Goal: Task Accomplishment & Management: Manage account settings

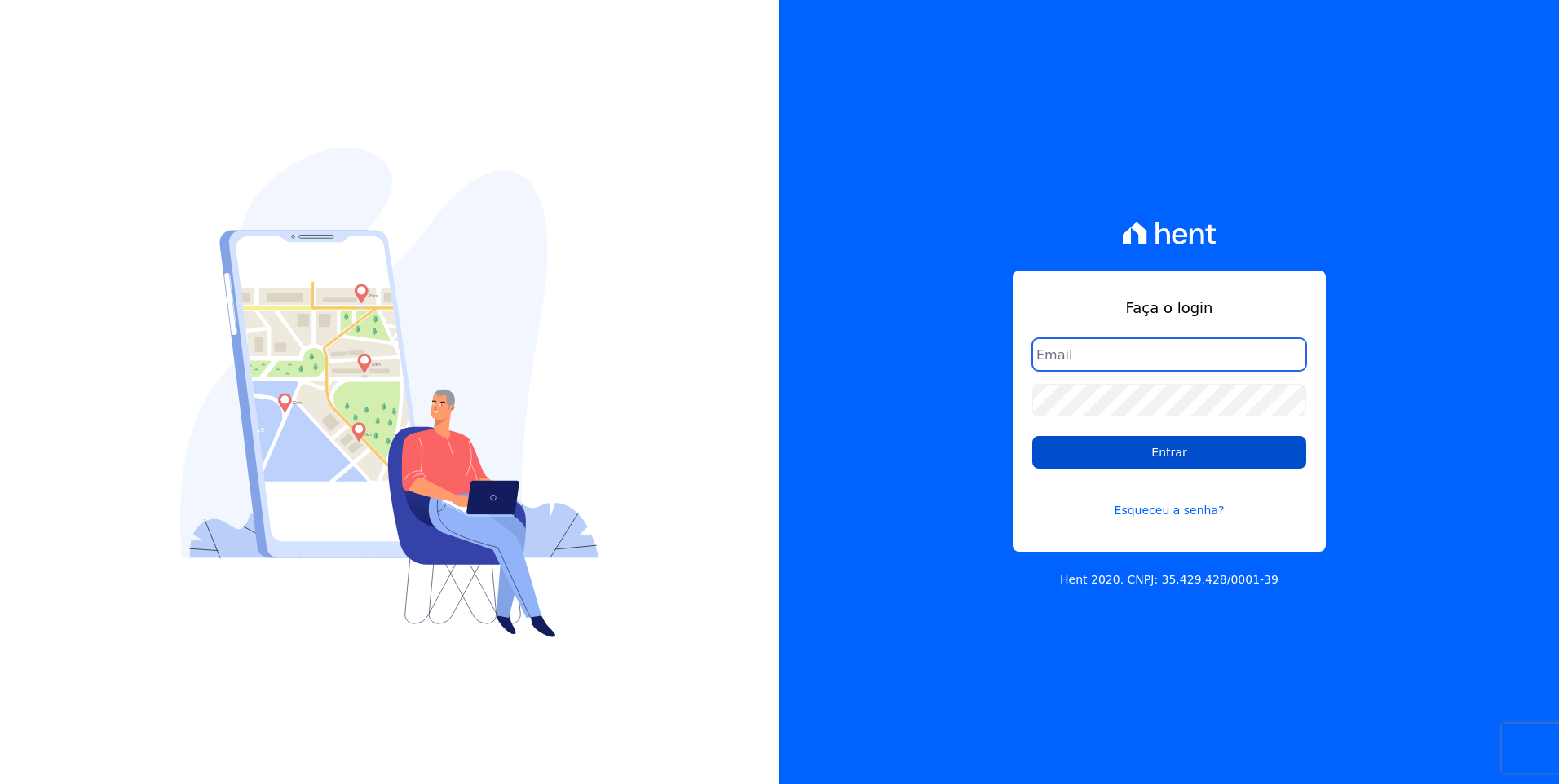
type input "[EMAIL_ADDRESS][DOMAIN_NAME]"
click at [1154, 463] on input "Entrar" at bounding box center [1169, 452] width 274 height 33
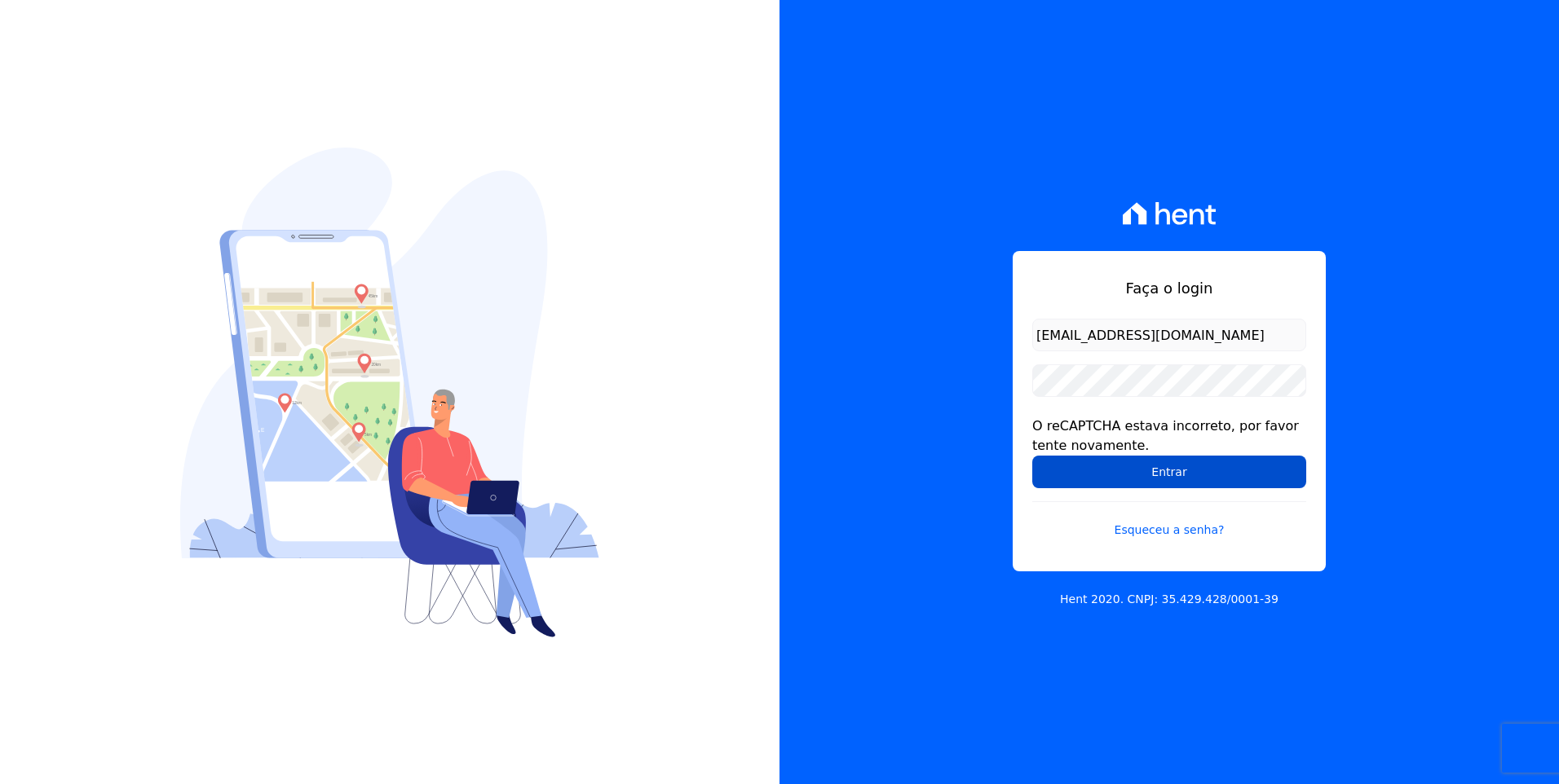
click at [1194, 480] on input "Entrar" at bounding box center [1169, 471] width 274 height 33
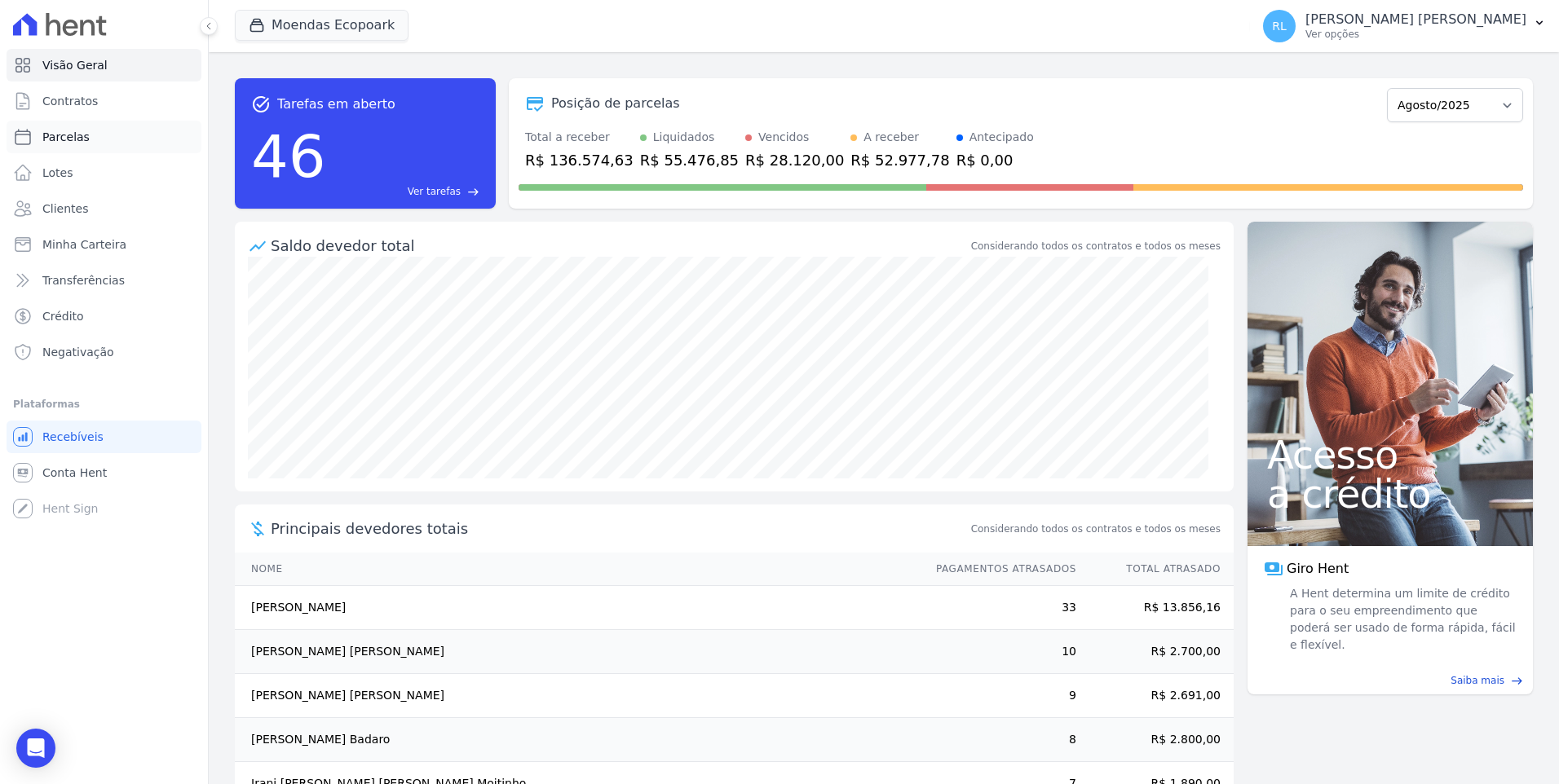
click at [68, 137] on span "Parcelas" at bounding box center [66, 137] width 48 height 17
select select
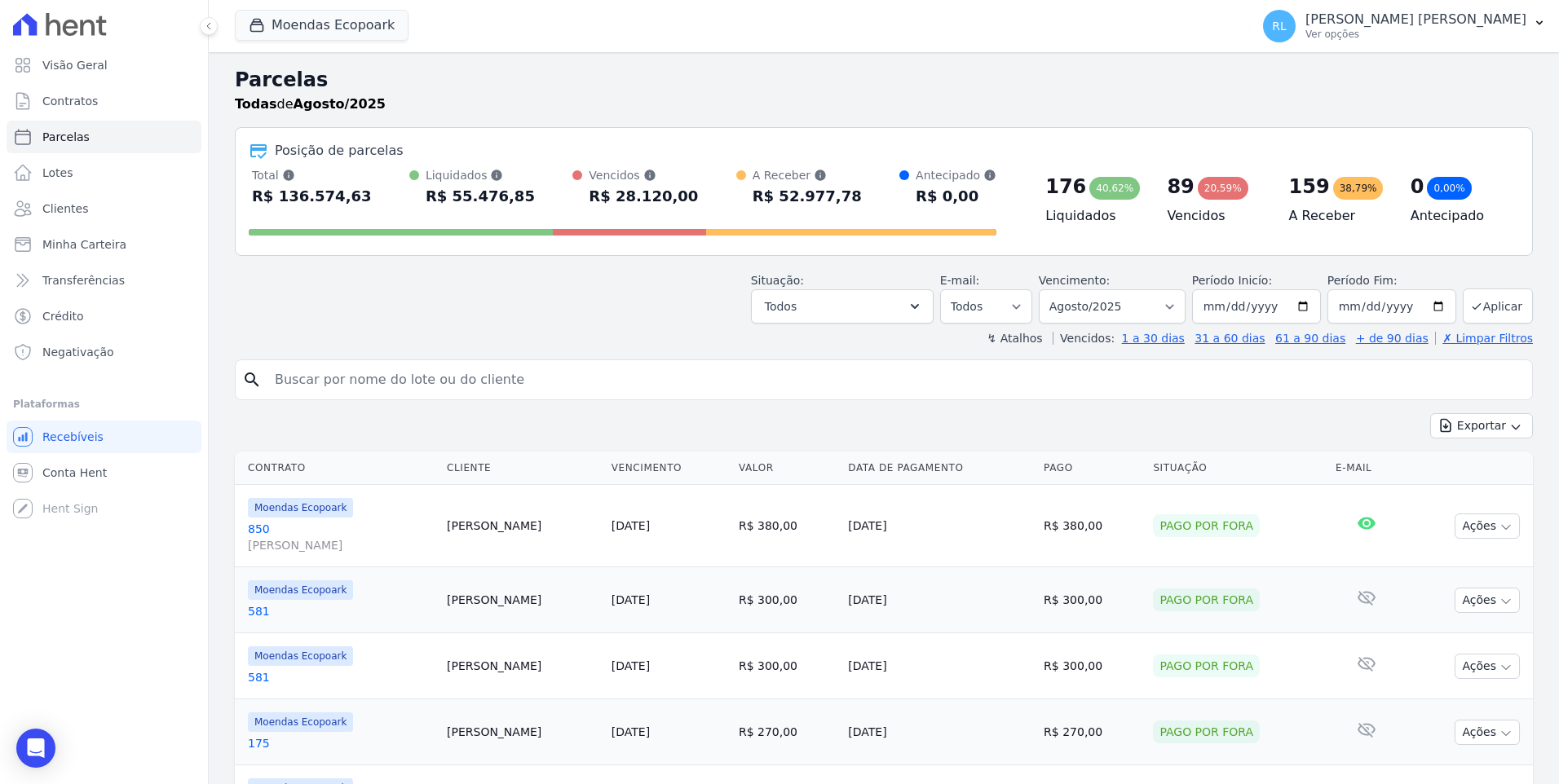
click at [388, 381] on input "search" at bounding box center [895, 379] width 1260 height 33
type input "7"
type input "671"
select select
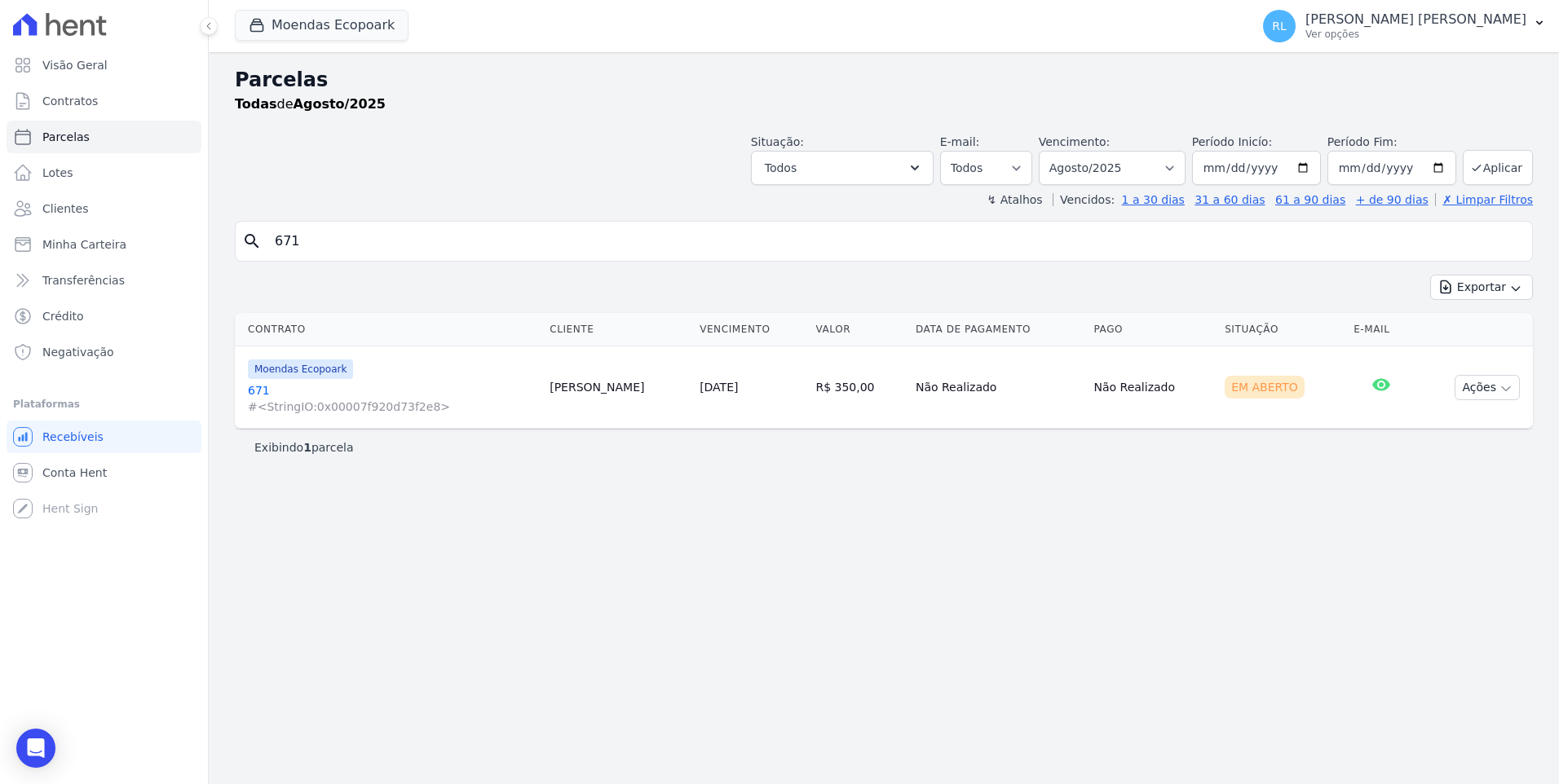
click at [256, 380] on div "Moendas Ecopoark 671 #<StringIO:0x00007f920d73f2e8>" at bounding box center [392, 387] width 289 height 55
click at [266, 398] on link "671 #<StringIO:0x00007f920d73f2e8>" at bounding box center [392, 398] width 289 height 33
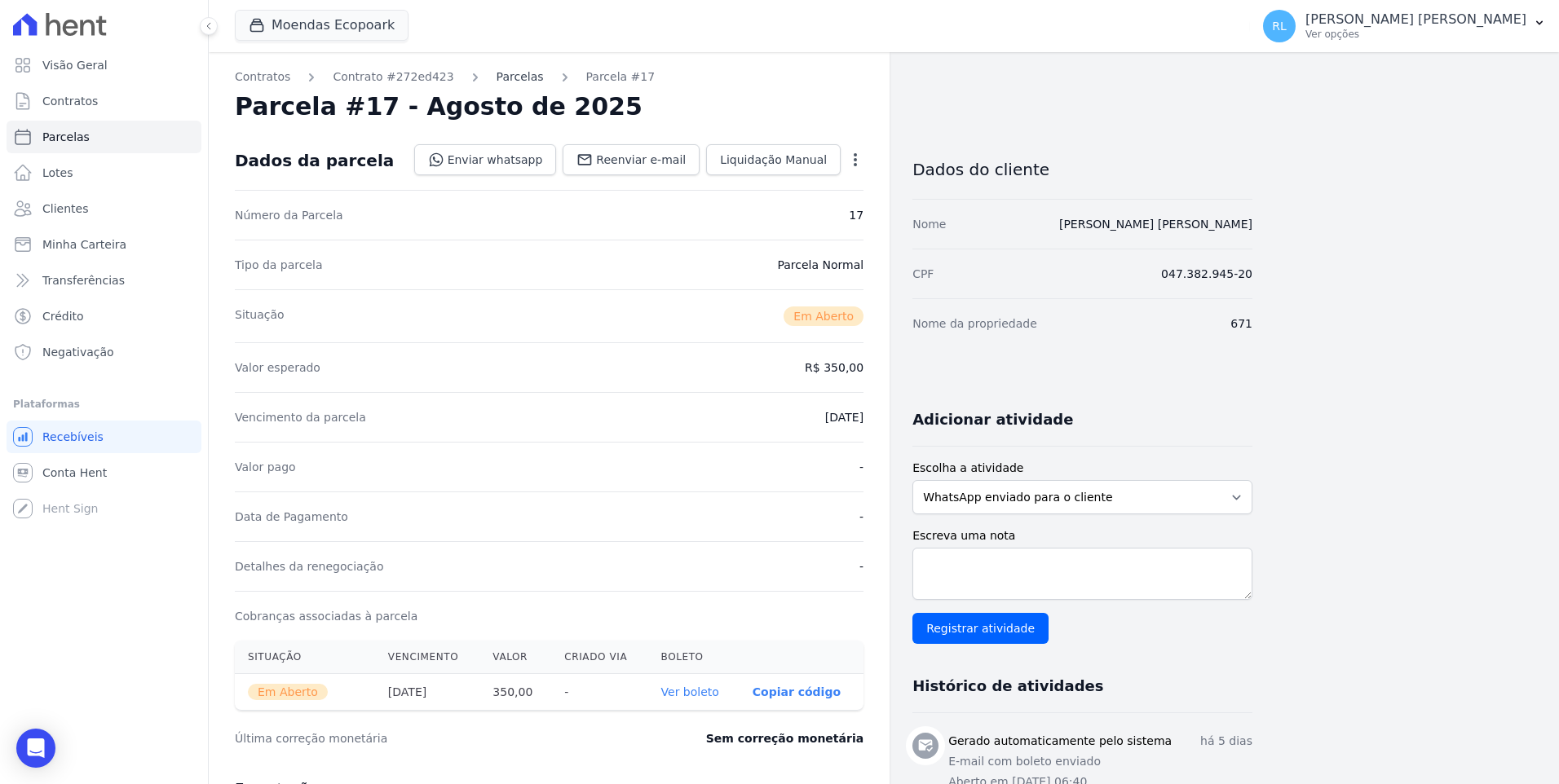
click at [496, 72] on link "Parcelas" at bounding box center [520, 77] width 48 height 18
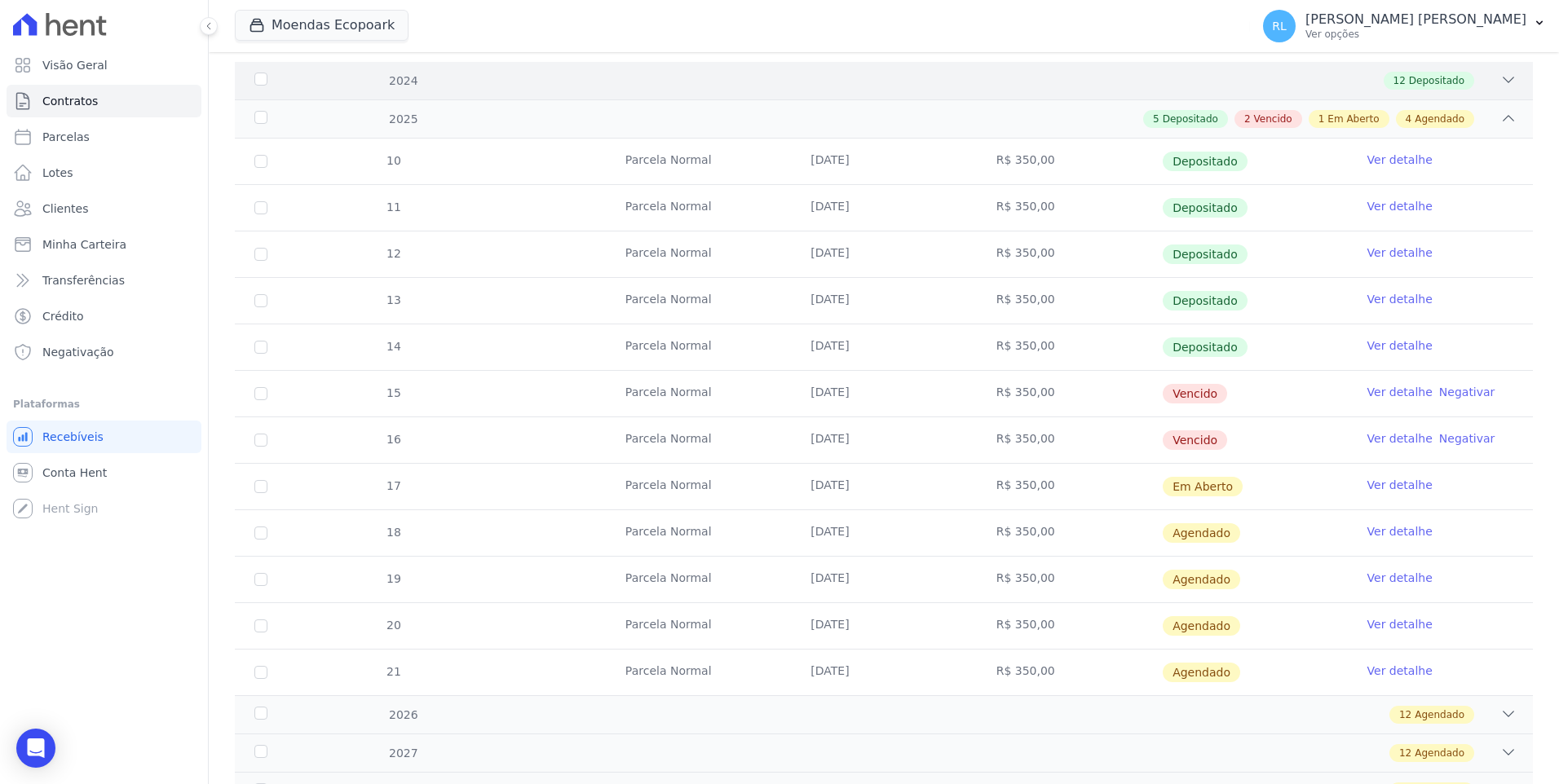
scroll to position [244, 0]
click at [264, 396] on input "checkbox" at bounding box center [261, 393] width 13 height 13
checkbox input "true"
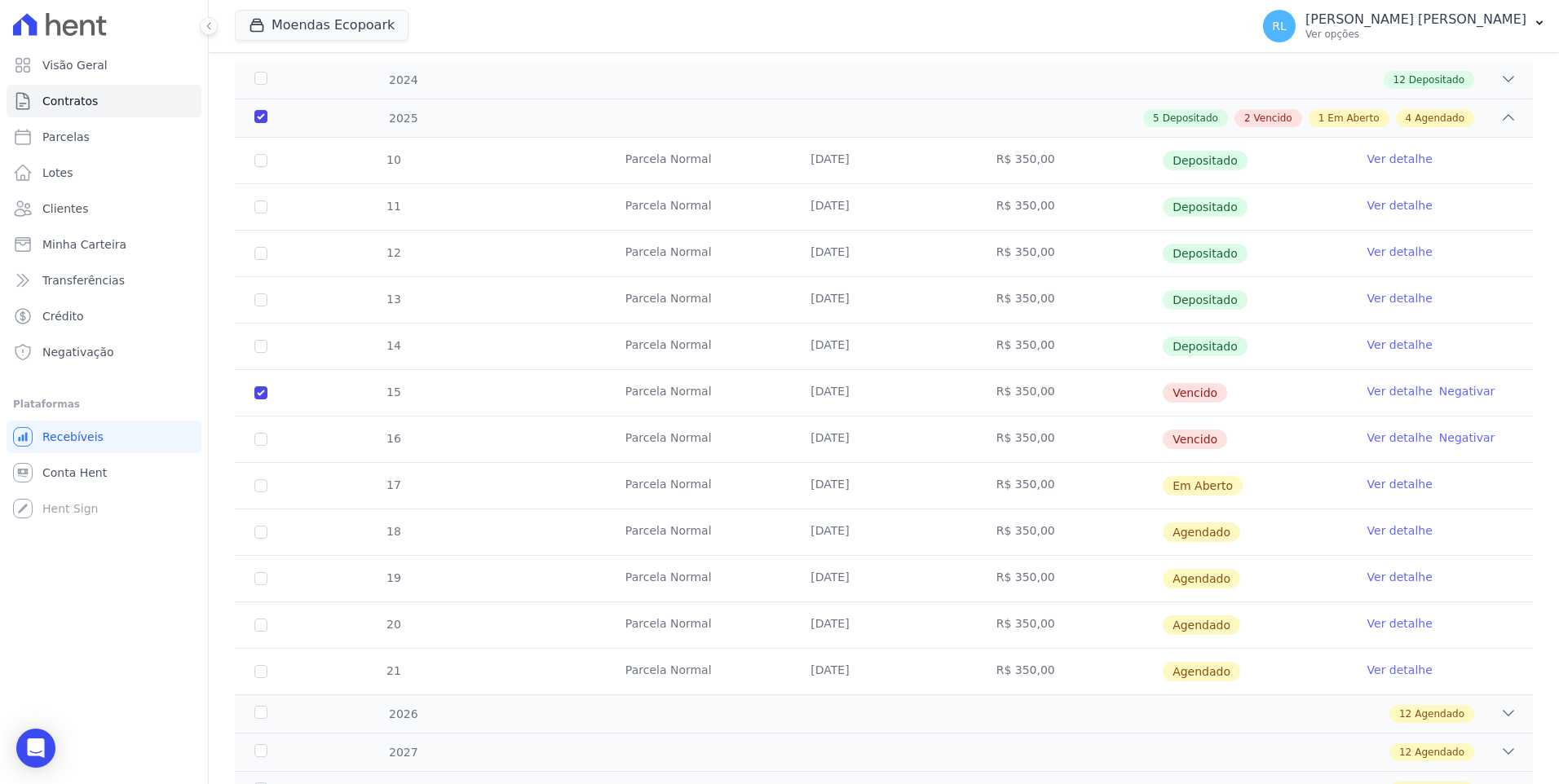
click at [268, 444] on td "16" at bounding box center [260, 439] width 53 height 46
click at [264, 400] on input "checkbox" at bounding box center [261, 393] width 13 height 13
checkbox input "true"
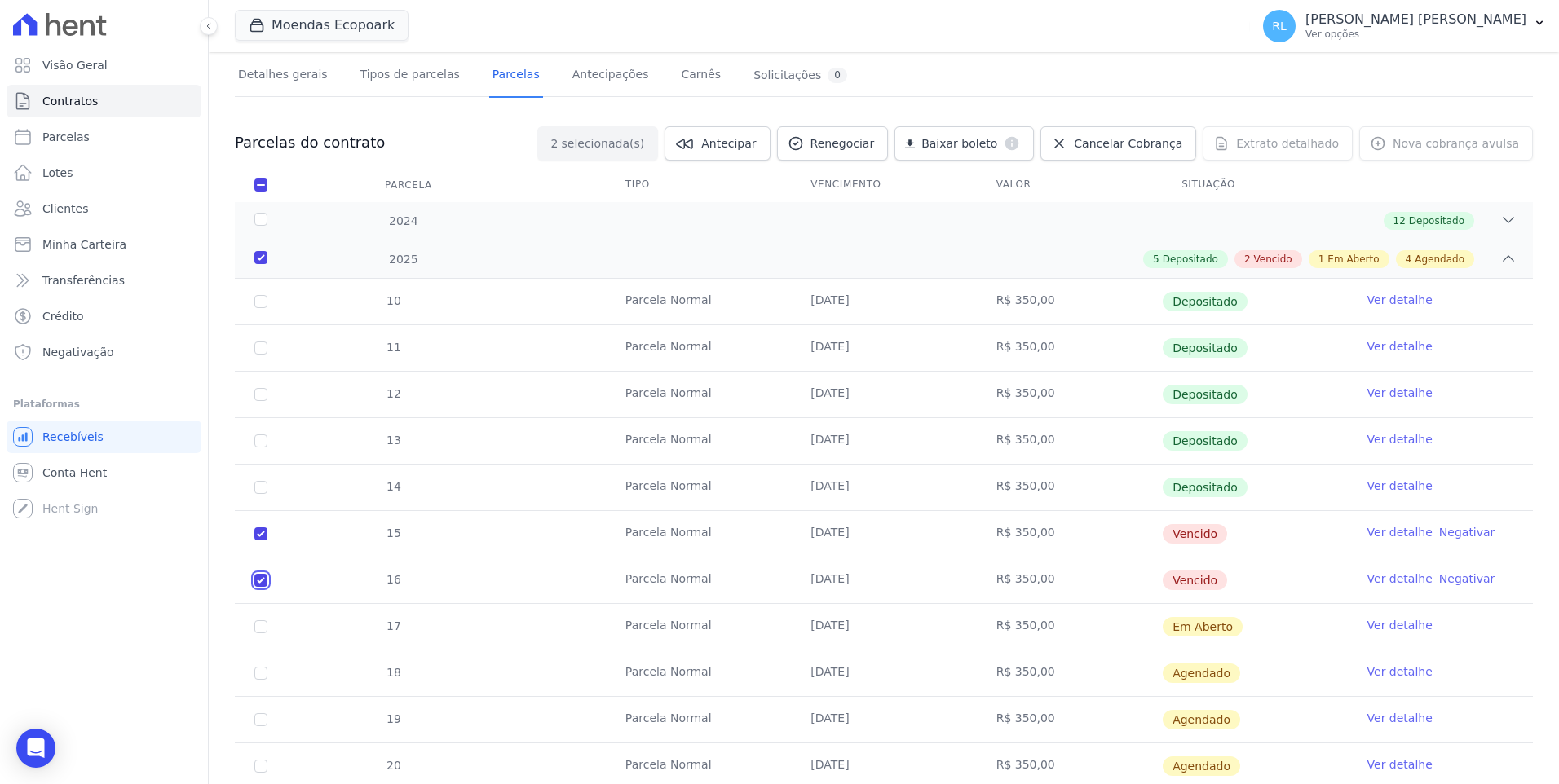
scroll to position [0, 0]
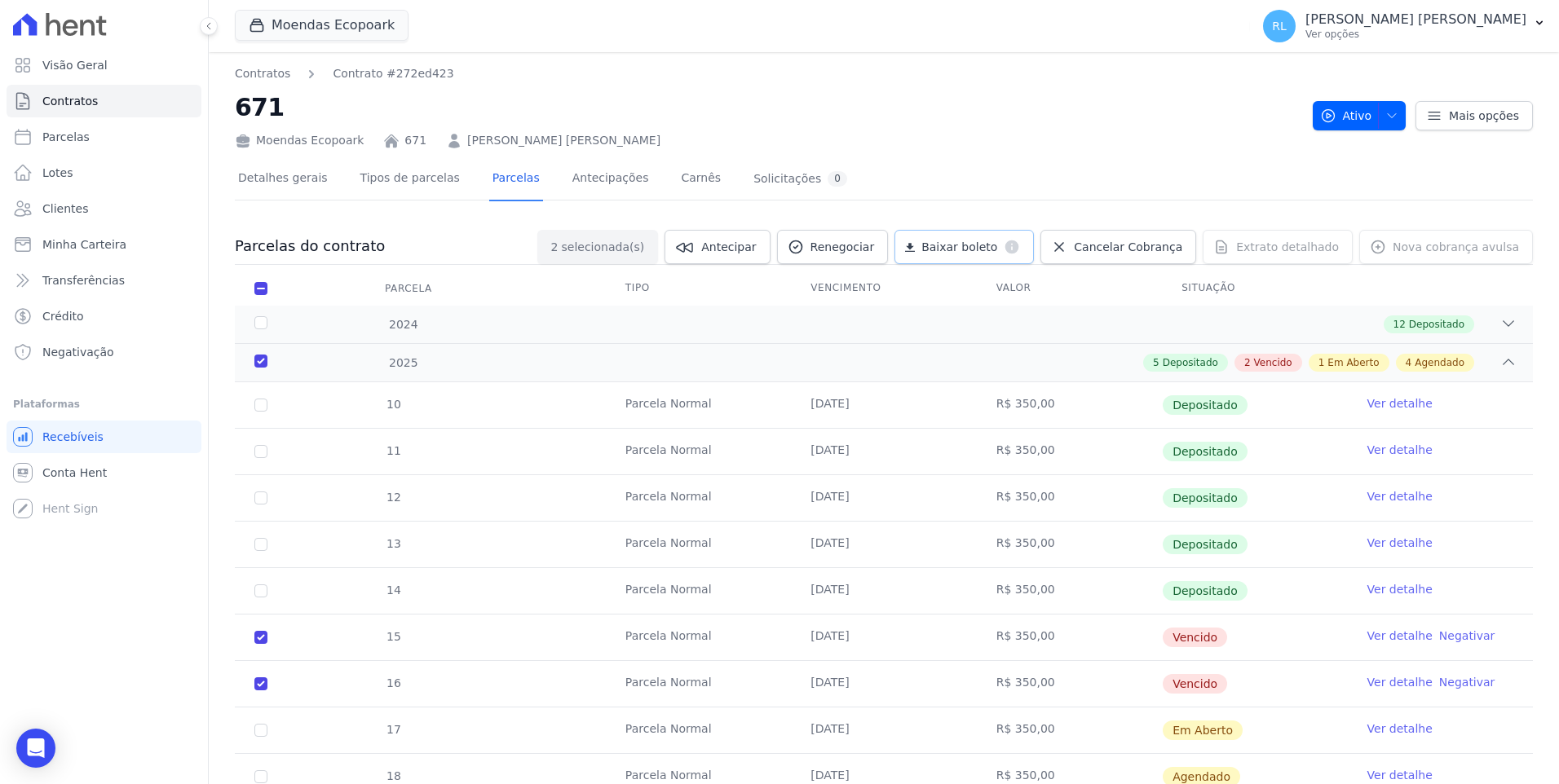
click at [1016, 233] on link "Baixar boleto default" at bounding box center [963, 247] width 139 height 34
click at [88, 139] on link "Parcelas" at bounding box center [104, 137] width 195 height 33
select select
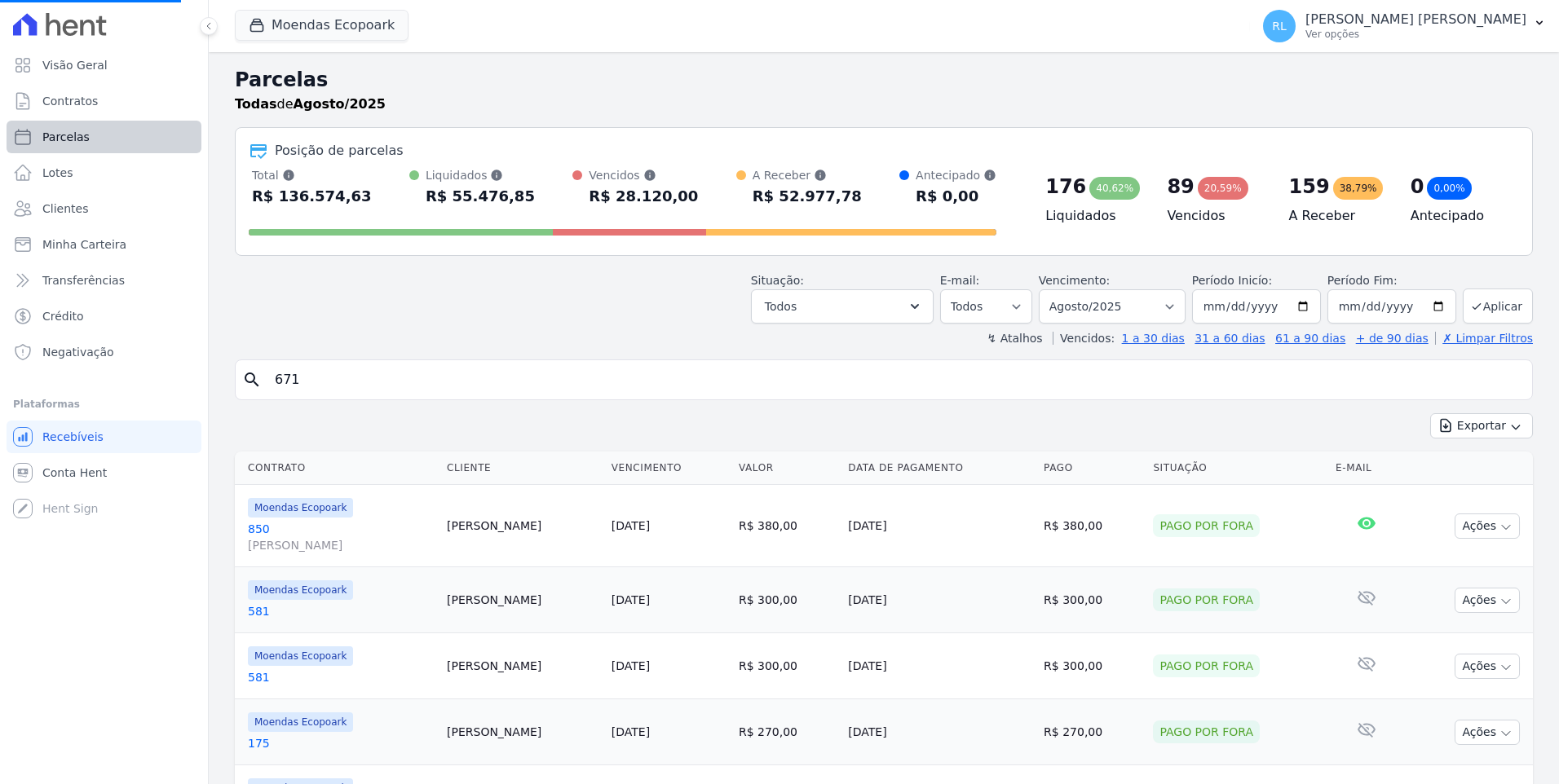
select select
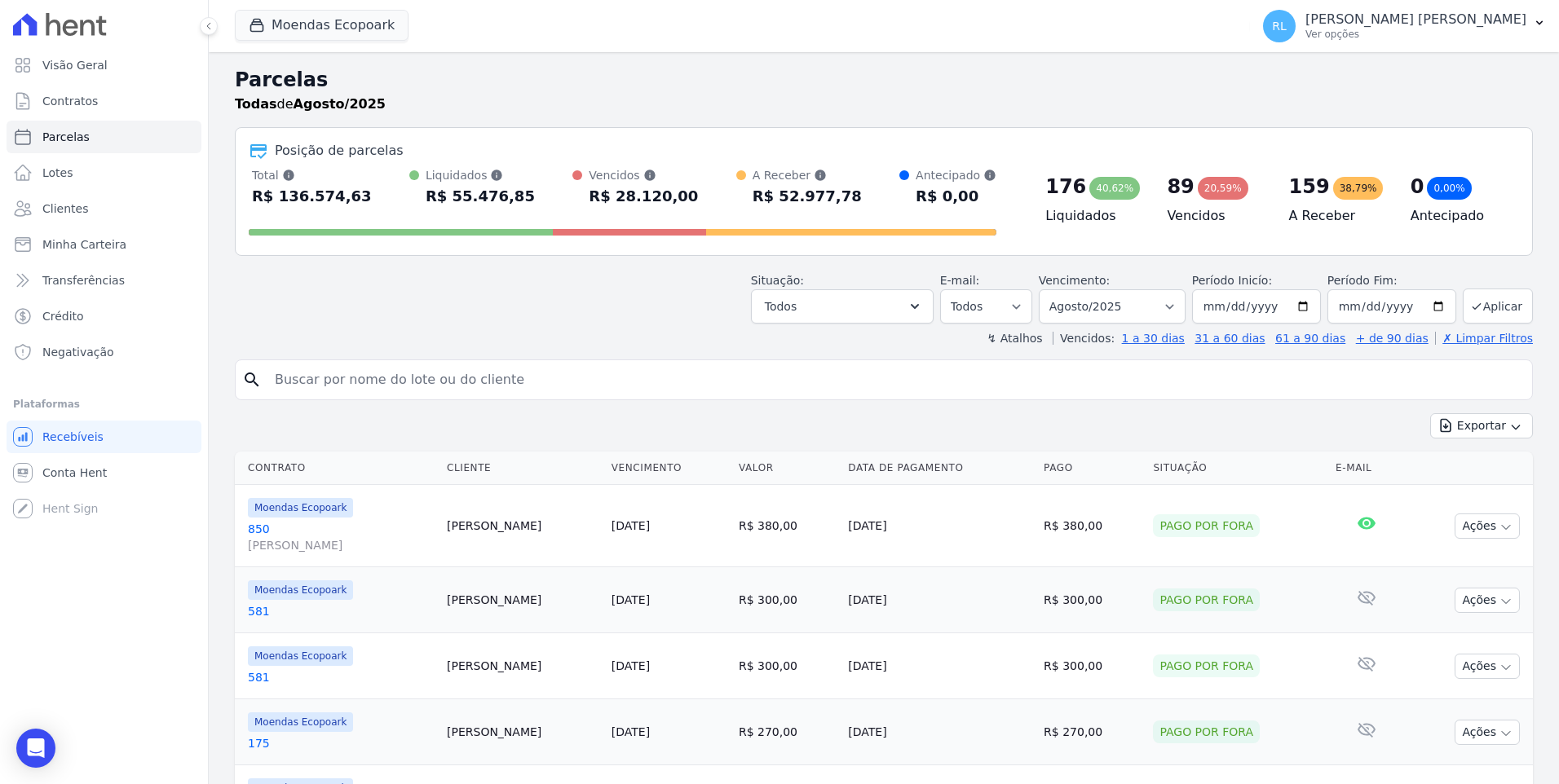
click at [401, 366] on input "search" at bounding box center [895, 379] width 1260 height 33
type input "rubens"
select select
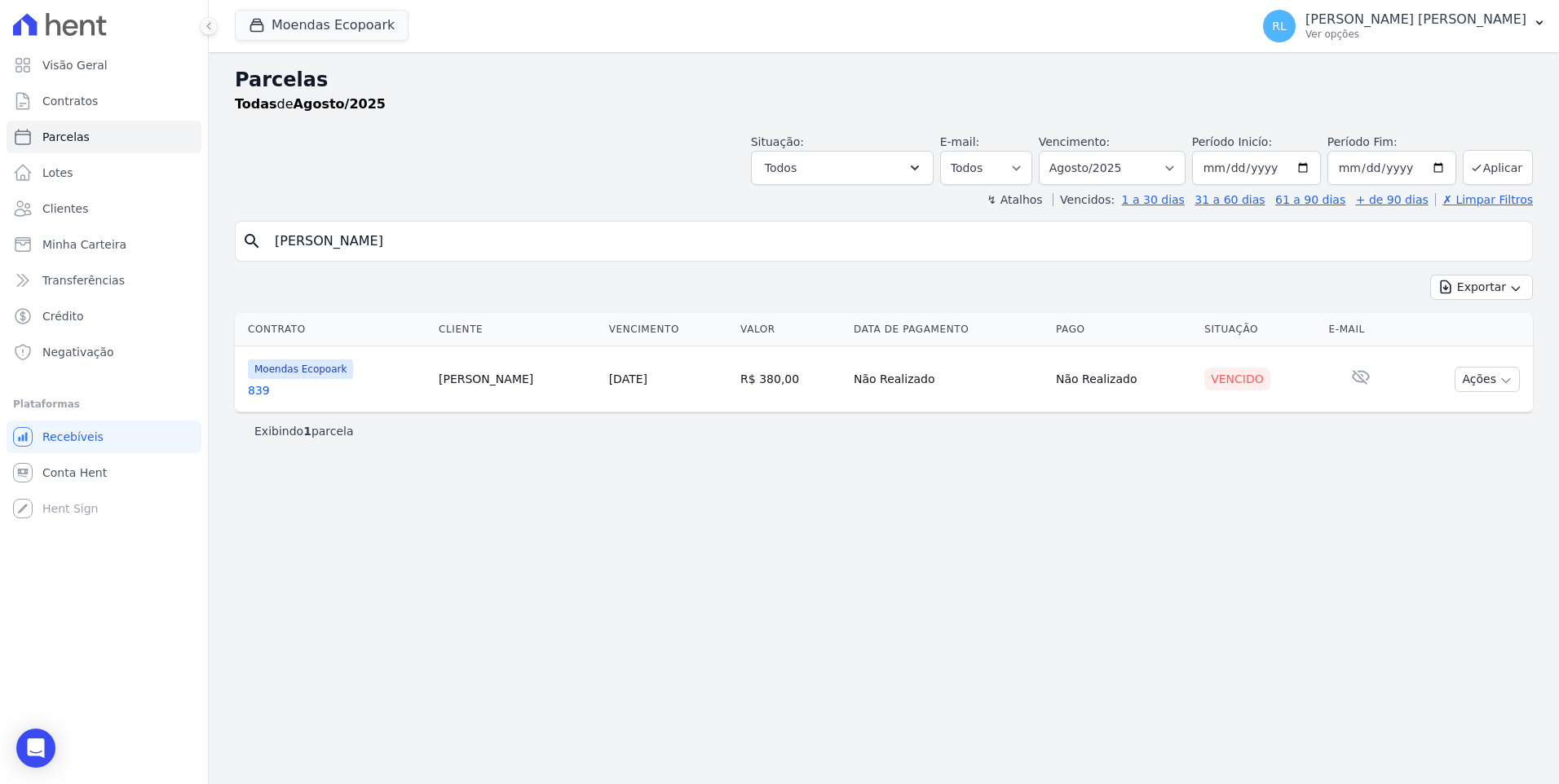
click at [263, 385] on link "839" at bounding box center [336, 390] width 178 height 17
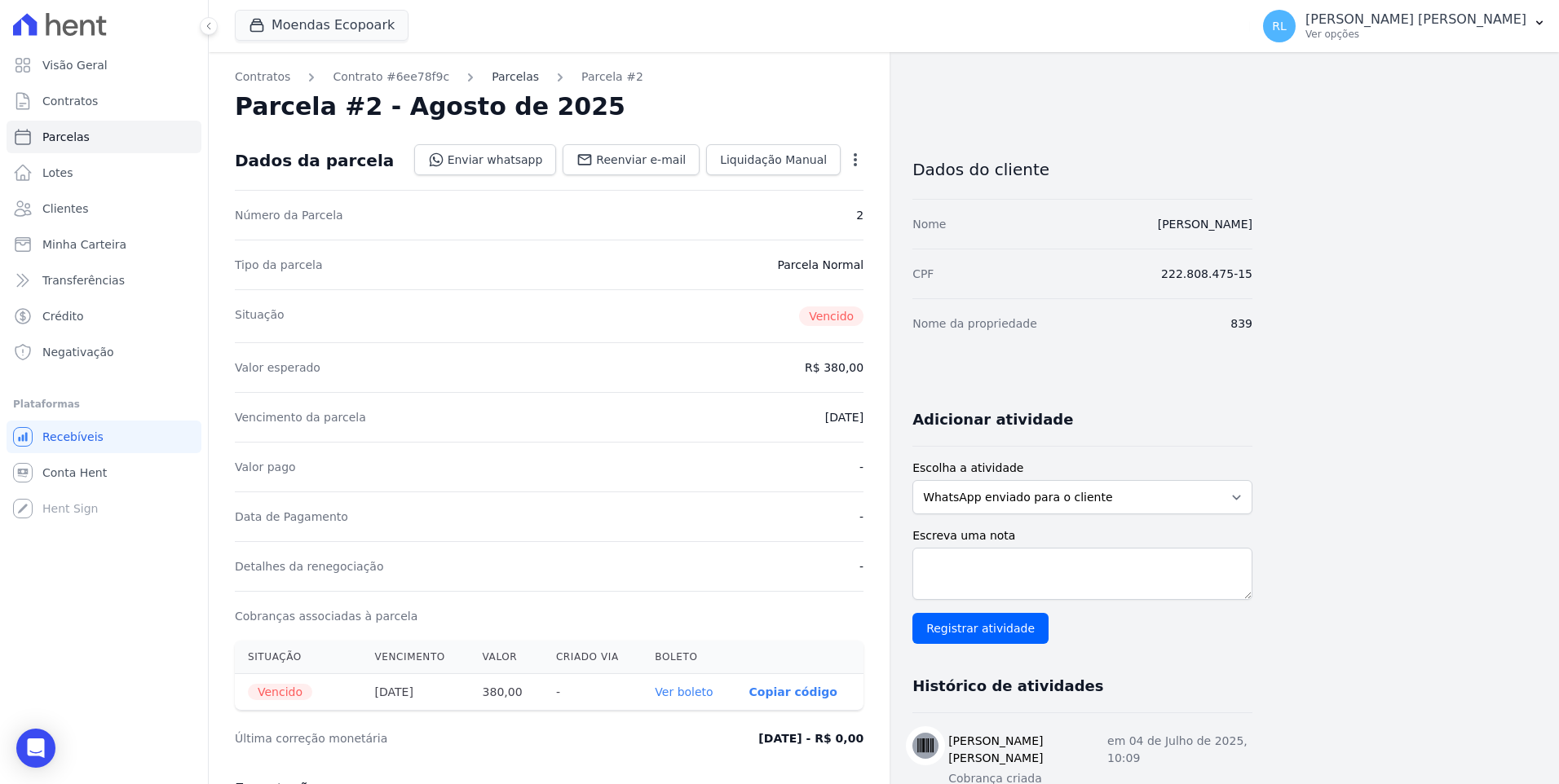
click at [493, 80] on link "Parcelas" at bounding box center [515, 77] width 48 height 18
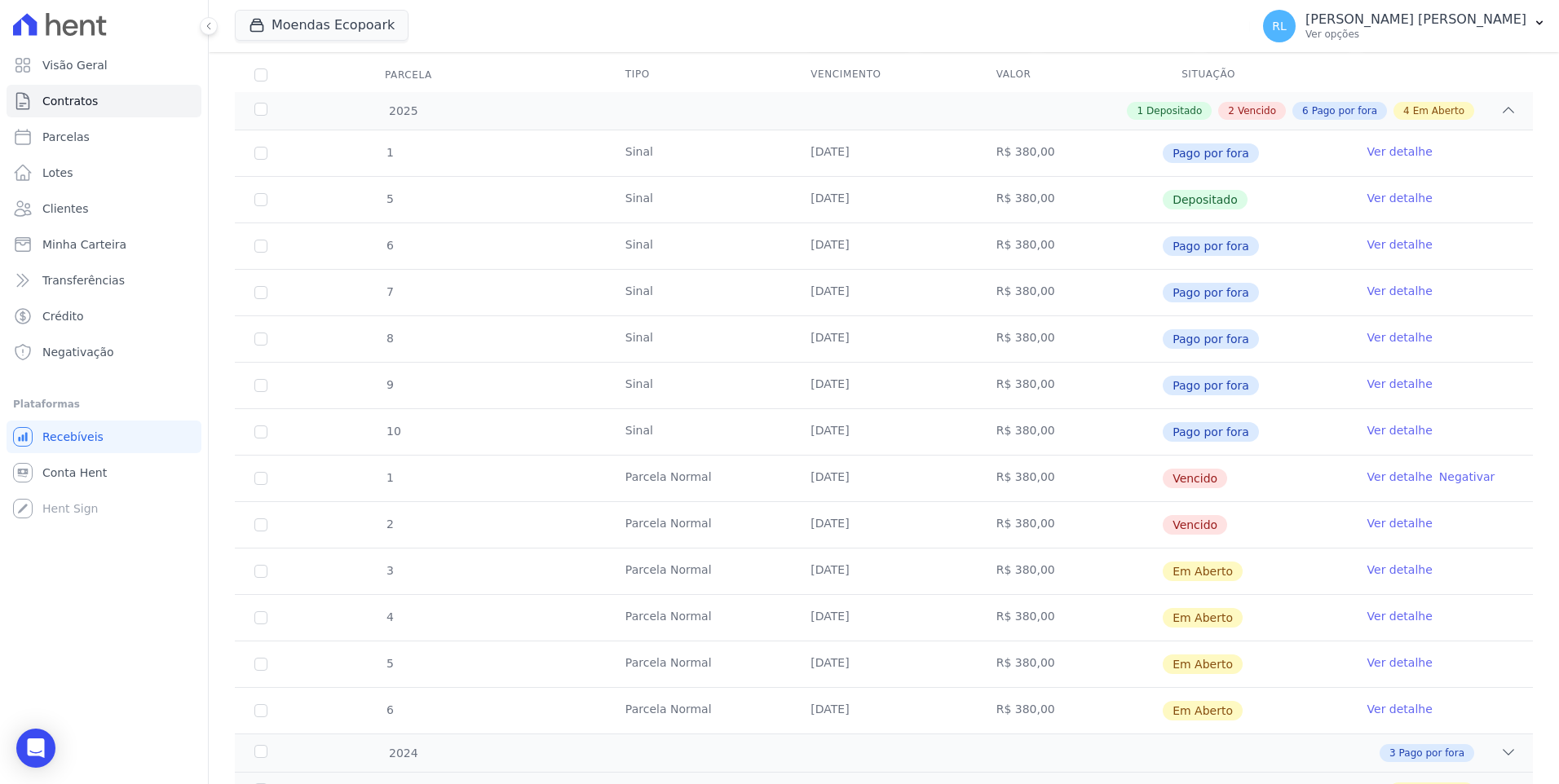
scroll to position [244, 0]
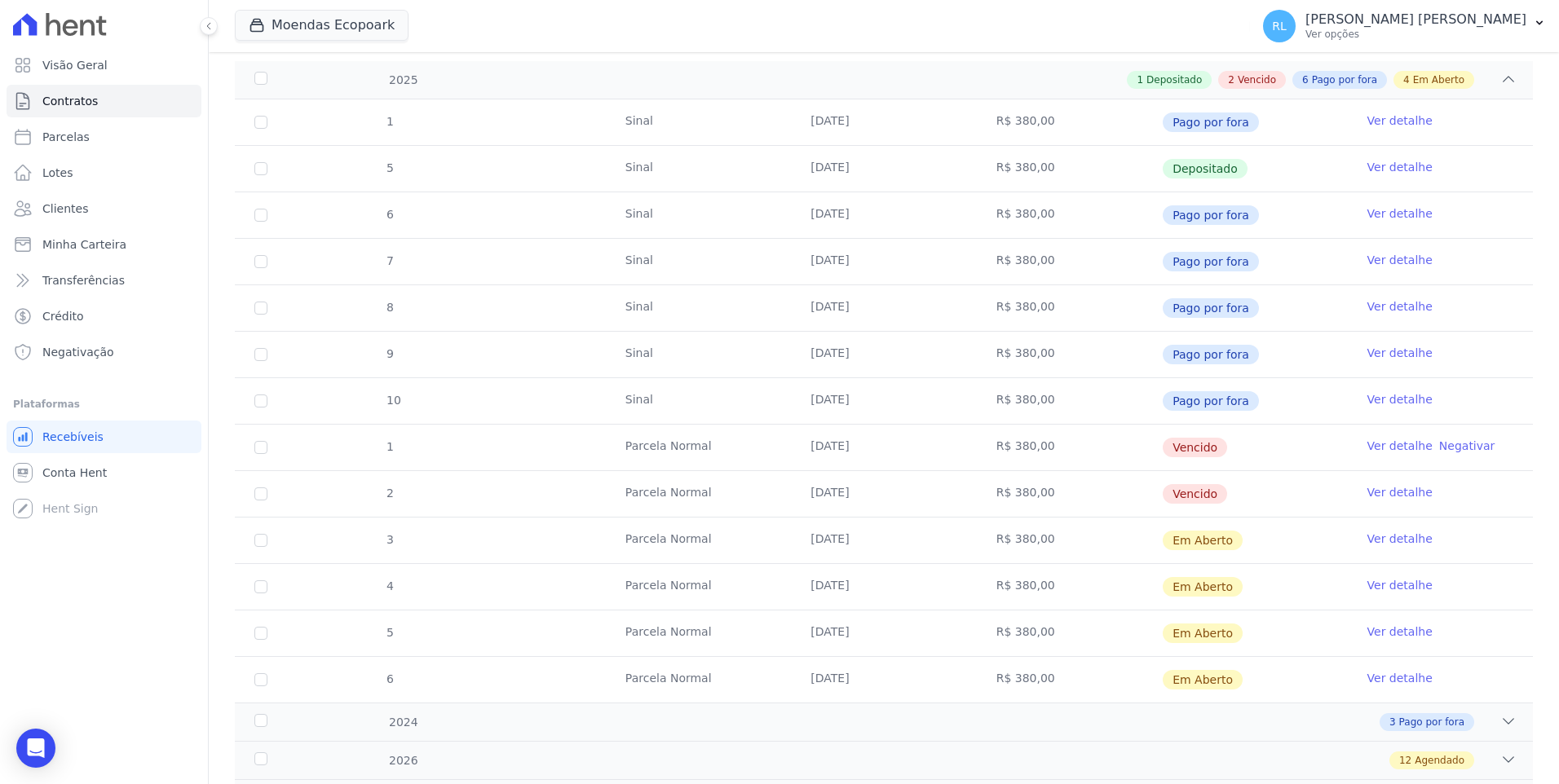
click at [1385, 441] on link "Ver detalhe" at bounding box center [1400, 446] width 65 height 17
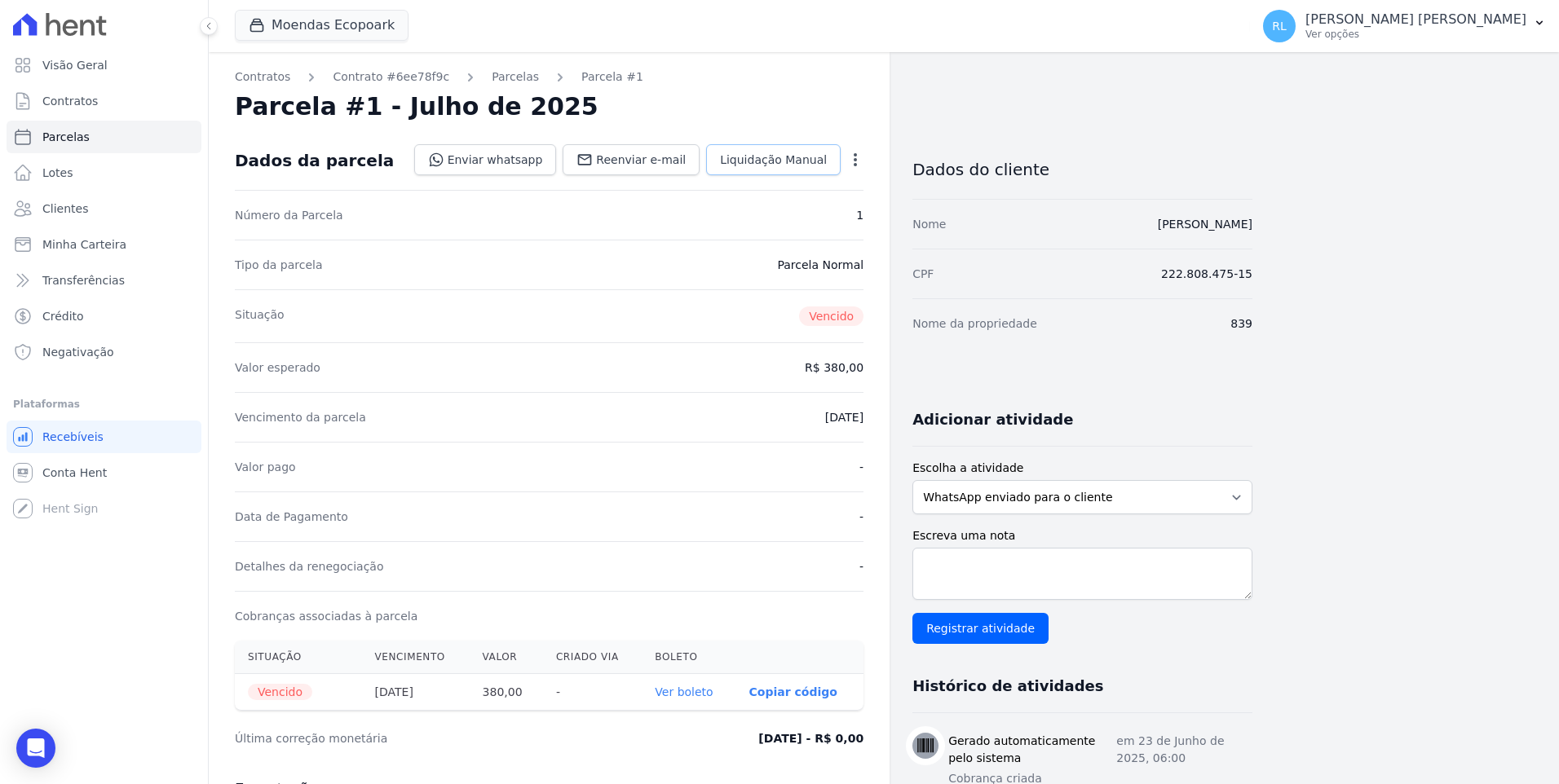
click at [742, 167] on span "Liquidação Manual" at bounding box center [773, 160] width 107 height 17
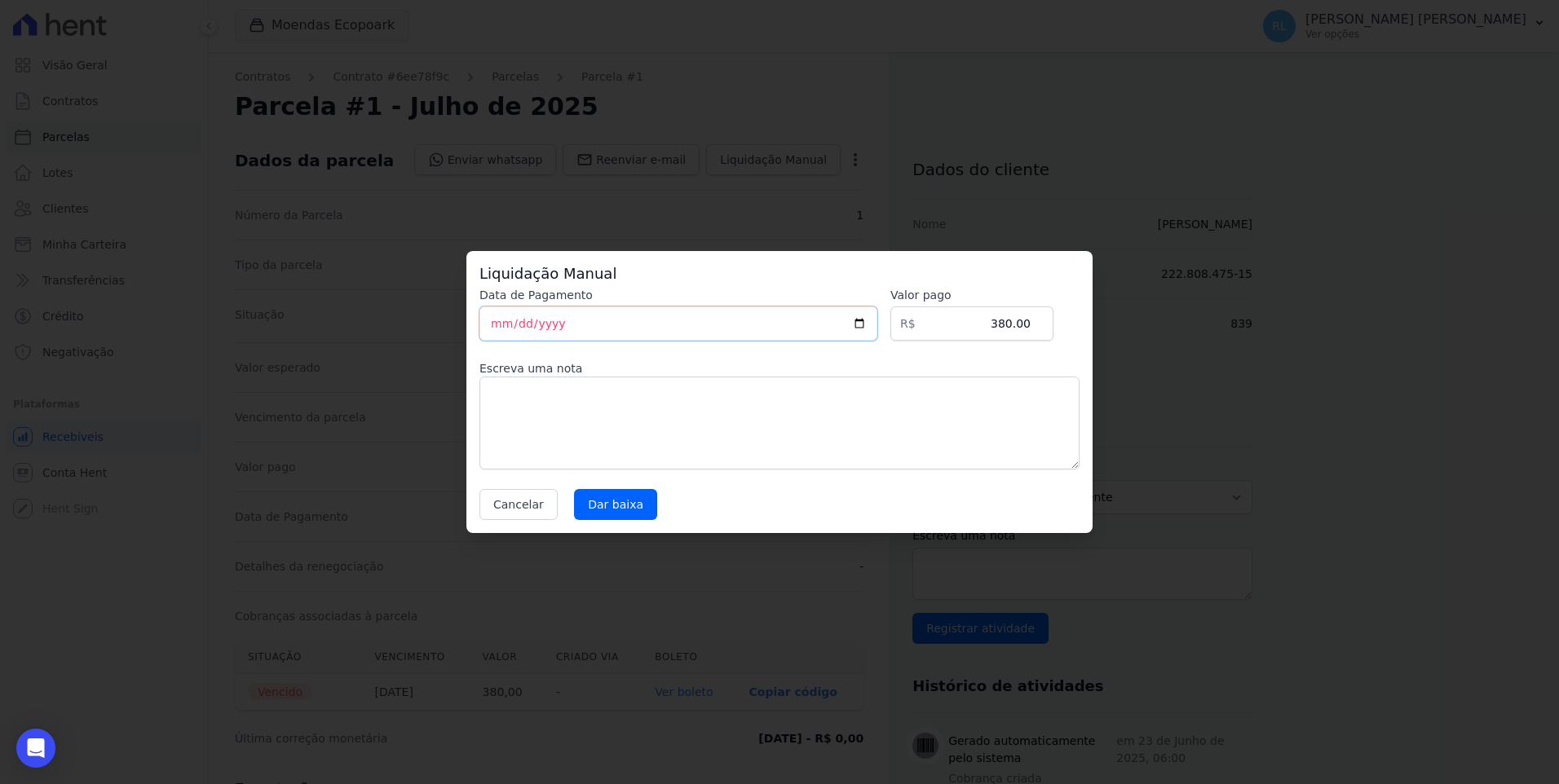
click at [501, 323] on input "2025-08-11" at bounding box center [678, 324] width 398 height 34
type input "2025-08-09"
click at [611, 523] on div "Liquidação Manual Data de Pagamento 2025-08-09 Valor pago R$ 380.00 Escreva uma…" at bounding box center [779, 392] width 626 height 282
click at [612, 508] on input "Dar baixa" at bounding box center [616, 504] width 83 height 31
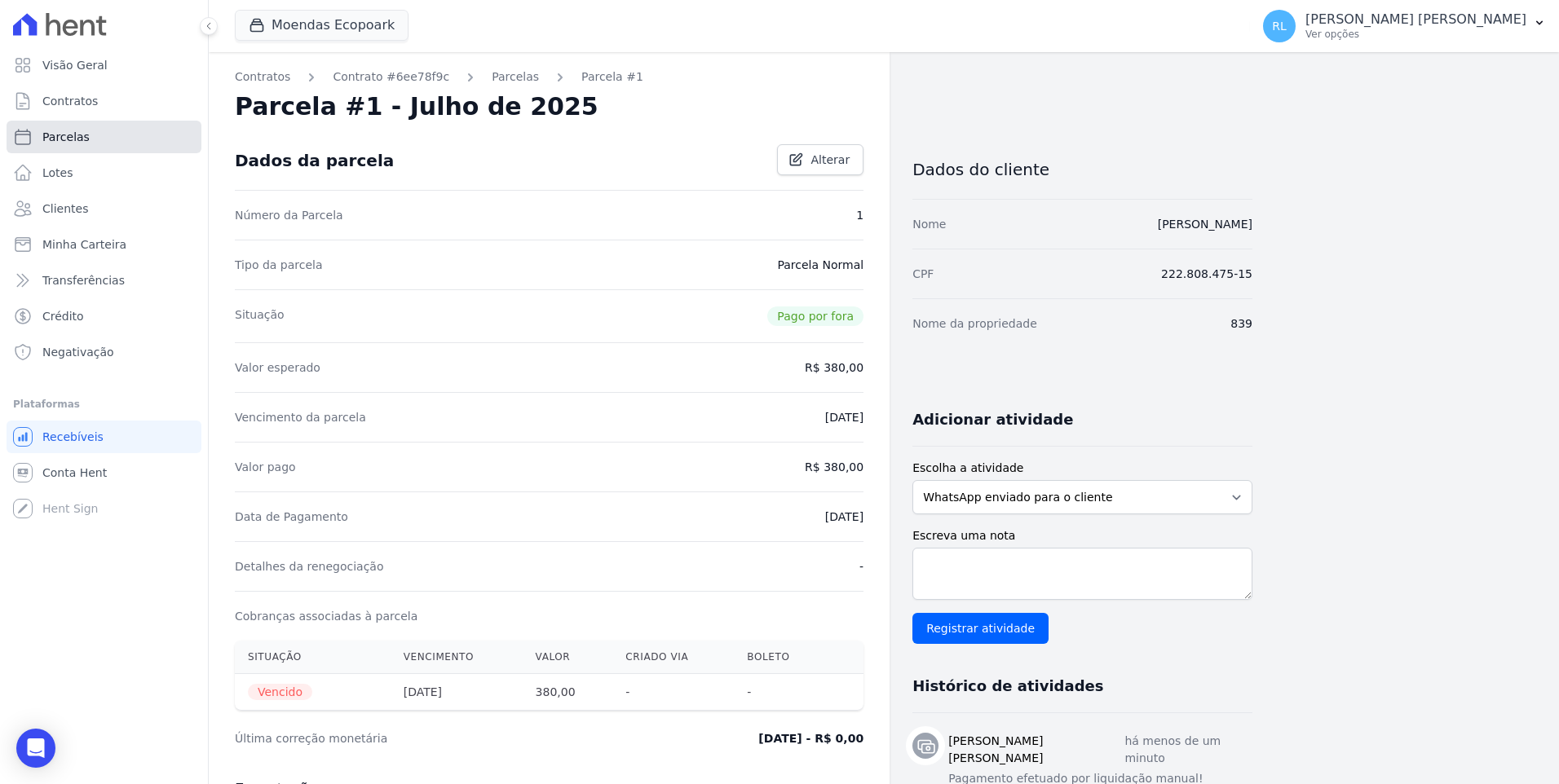
click at [57, 130] on span "Parcelas" at bounding box center [66, 137] width 48 height 17
select select
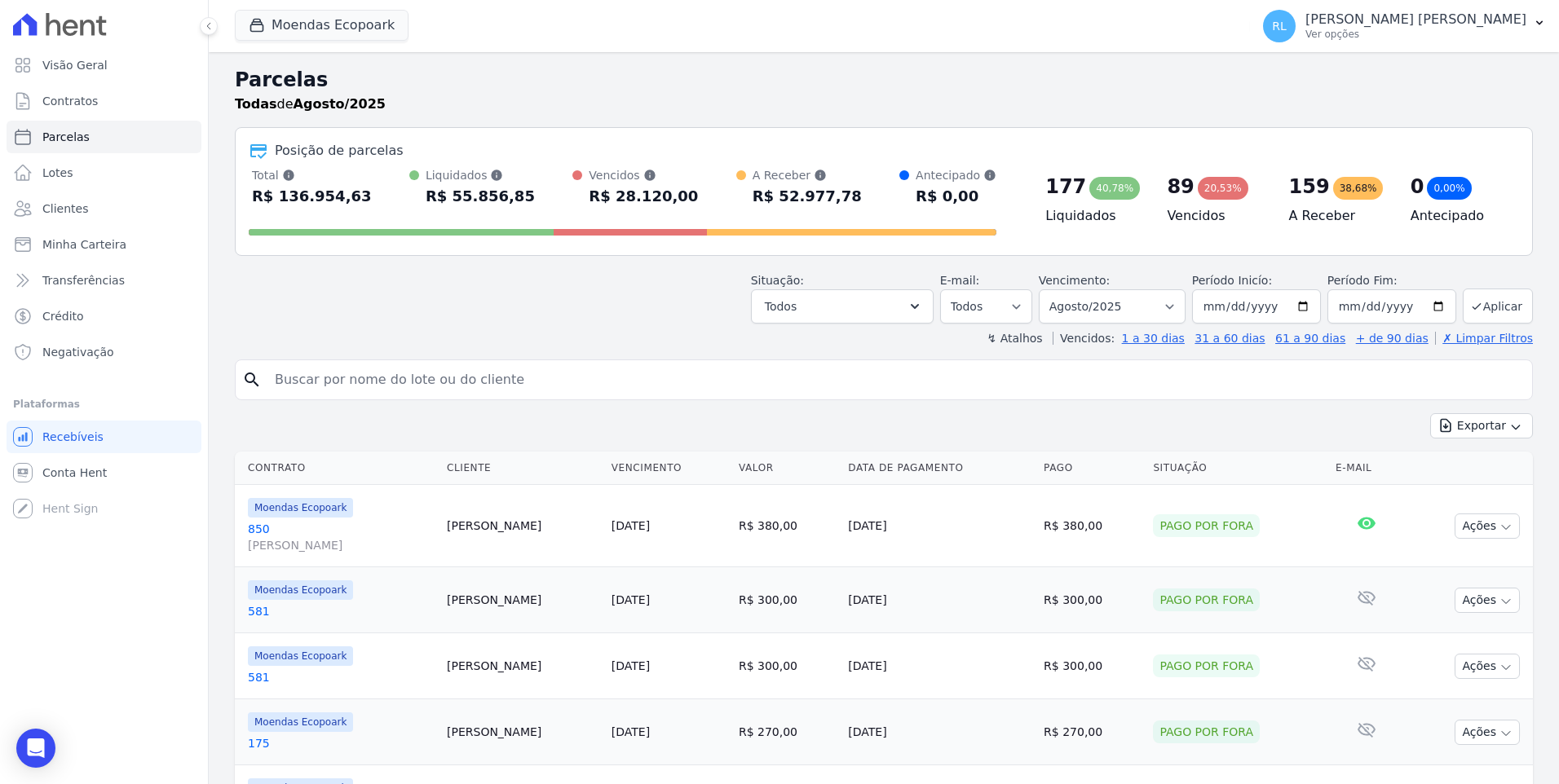
click at [432, 393] on input "search" at bounding box center [895, 379] width 1260 height 33
type input "luiz"
select select
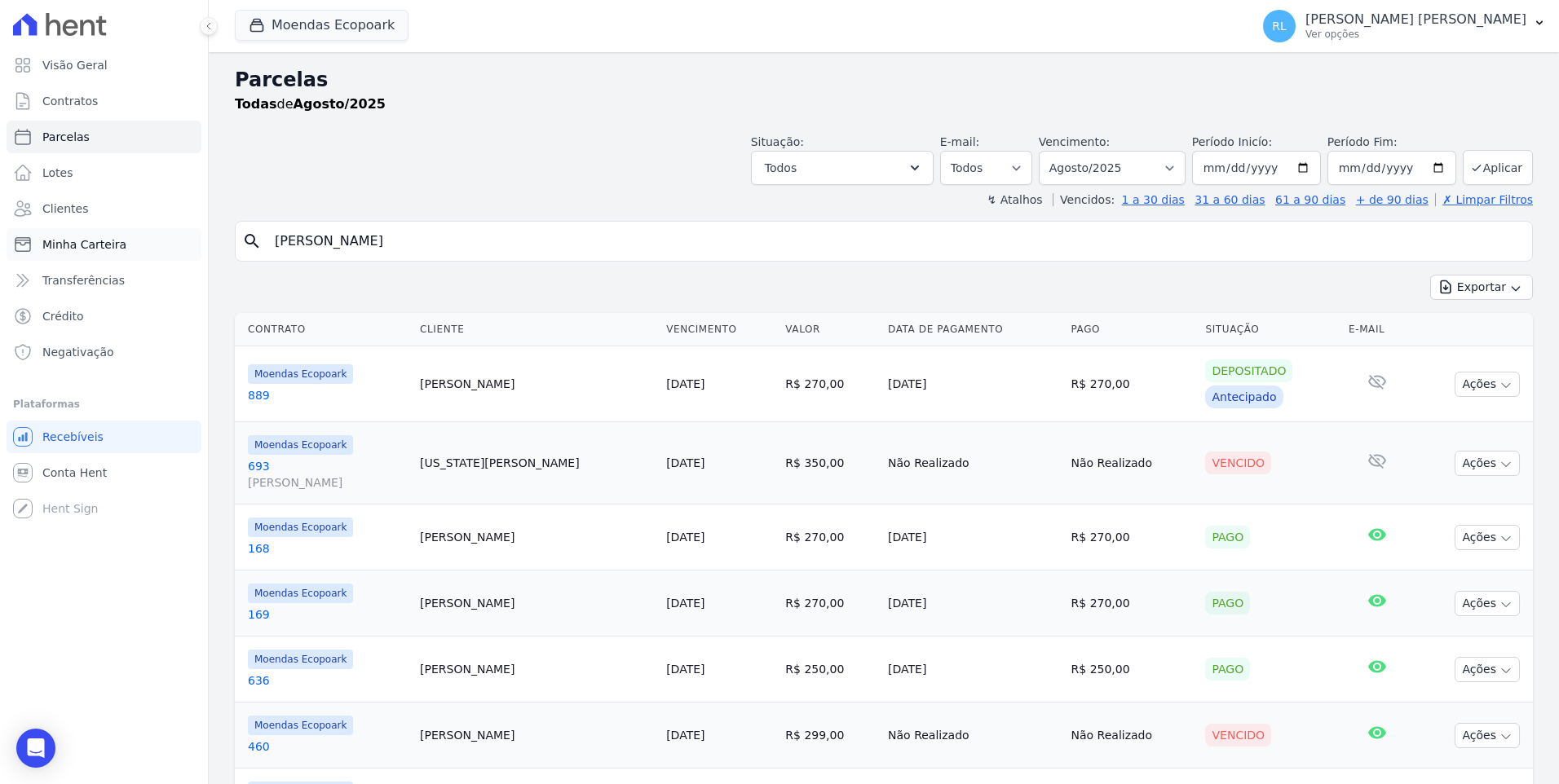
click at [101, 239] on span "Minha Carteira" at bounding box center [84, 244] width 84 height 17
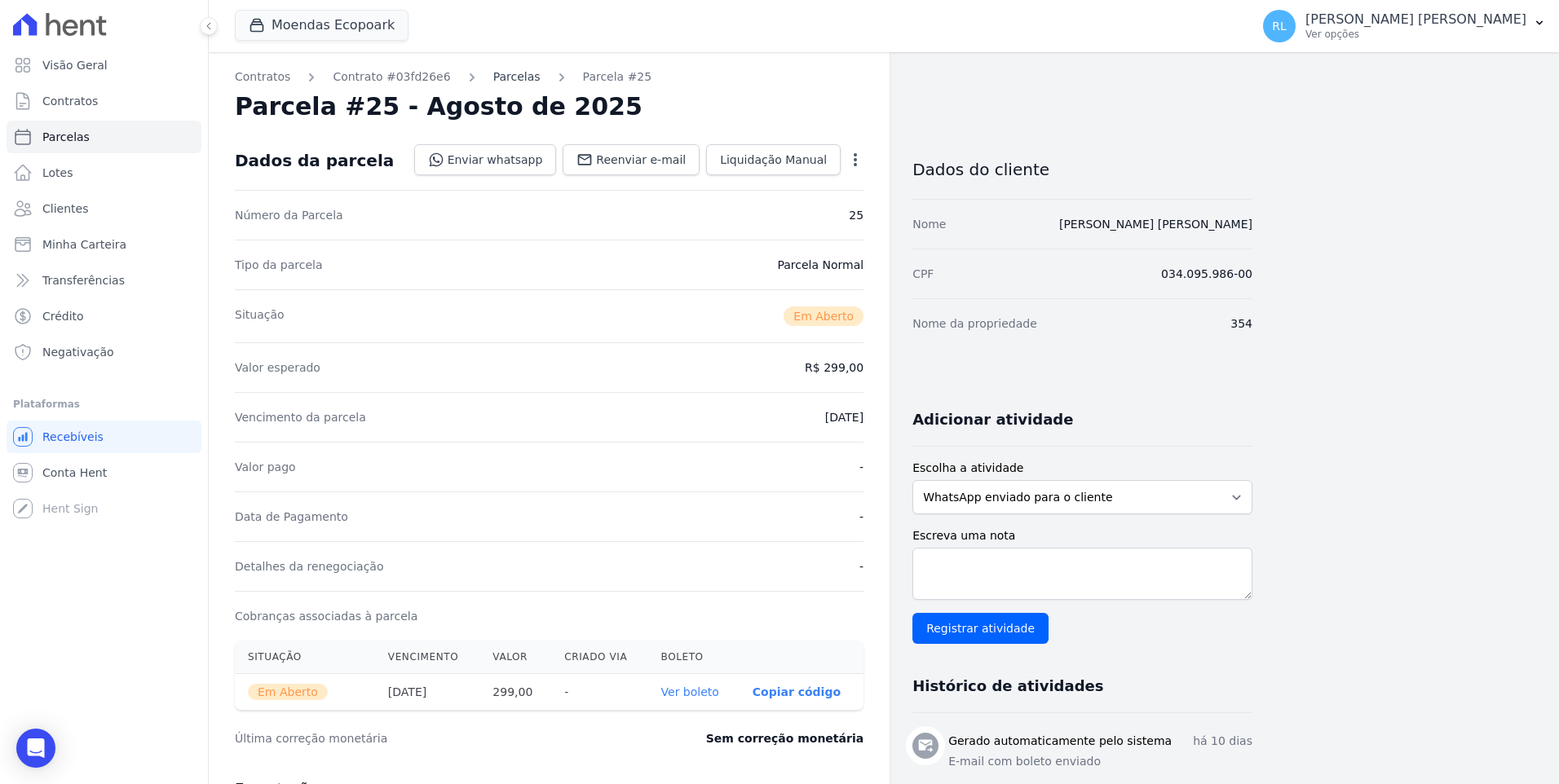
click at [512, 82] on link "Parcelas" at bounding box center [516, 77] width 48 height 18
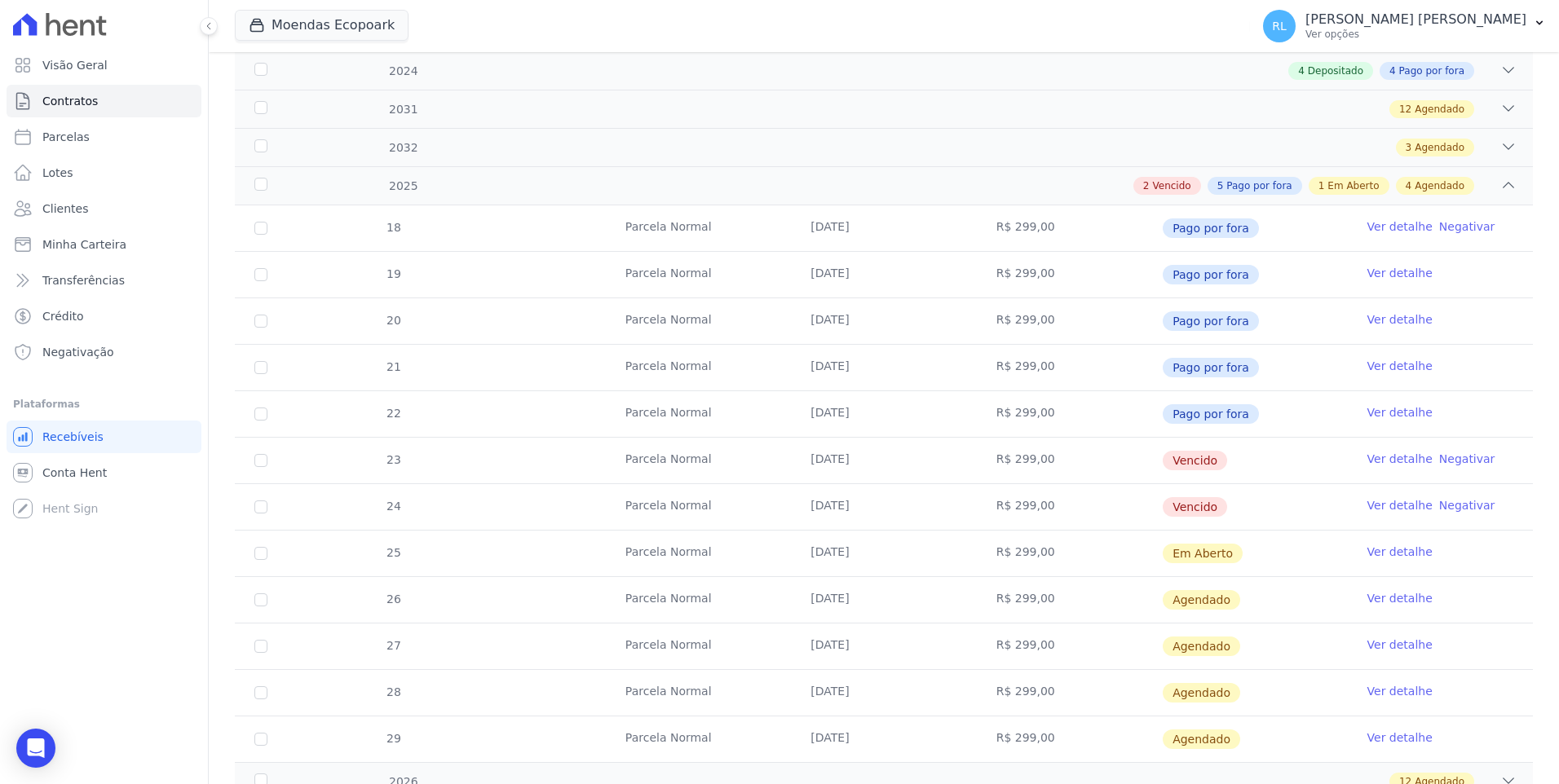
scroll to position [326, 0]
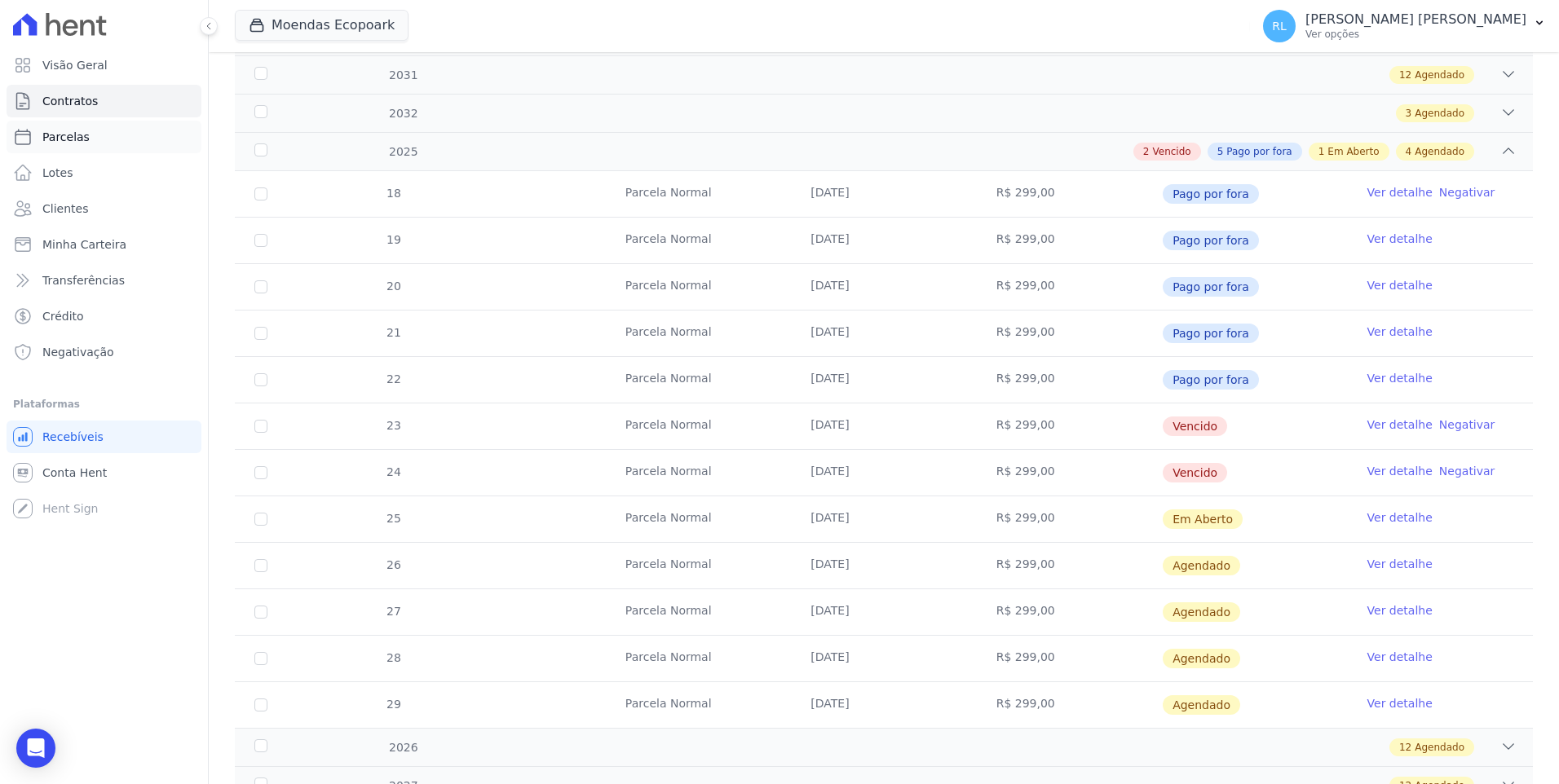
click at [97, 146] on link "Parcelas" at bounding box center [104, 137] width 195 height 33
select select
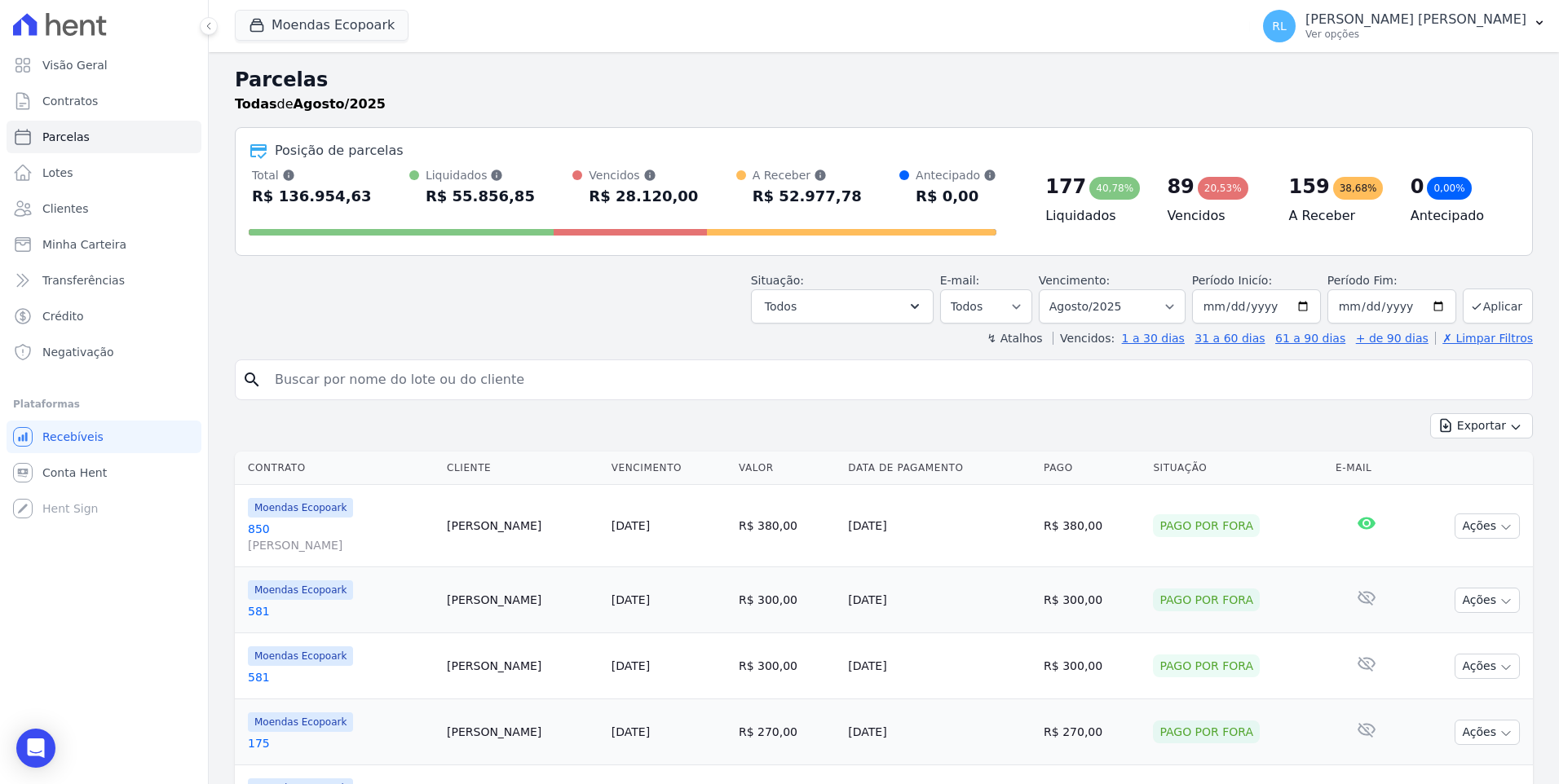
click at [294, 366] on input "search" at bounding box center [895, 379] width 1260 height 33
type input "368"
select select
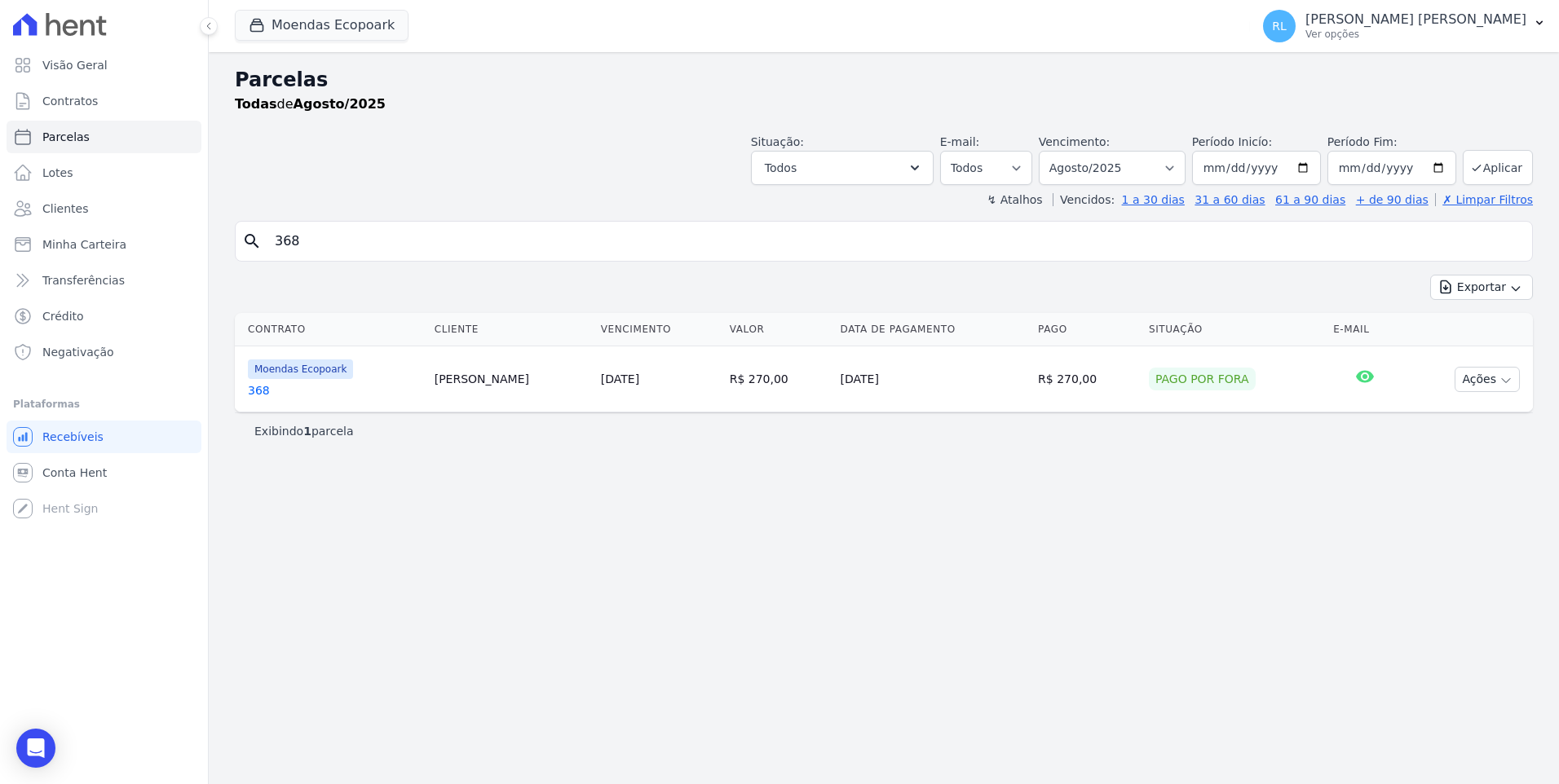
click at [261, 398] on link "368" at bounding box center [334, 390] width 174 height 17
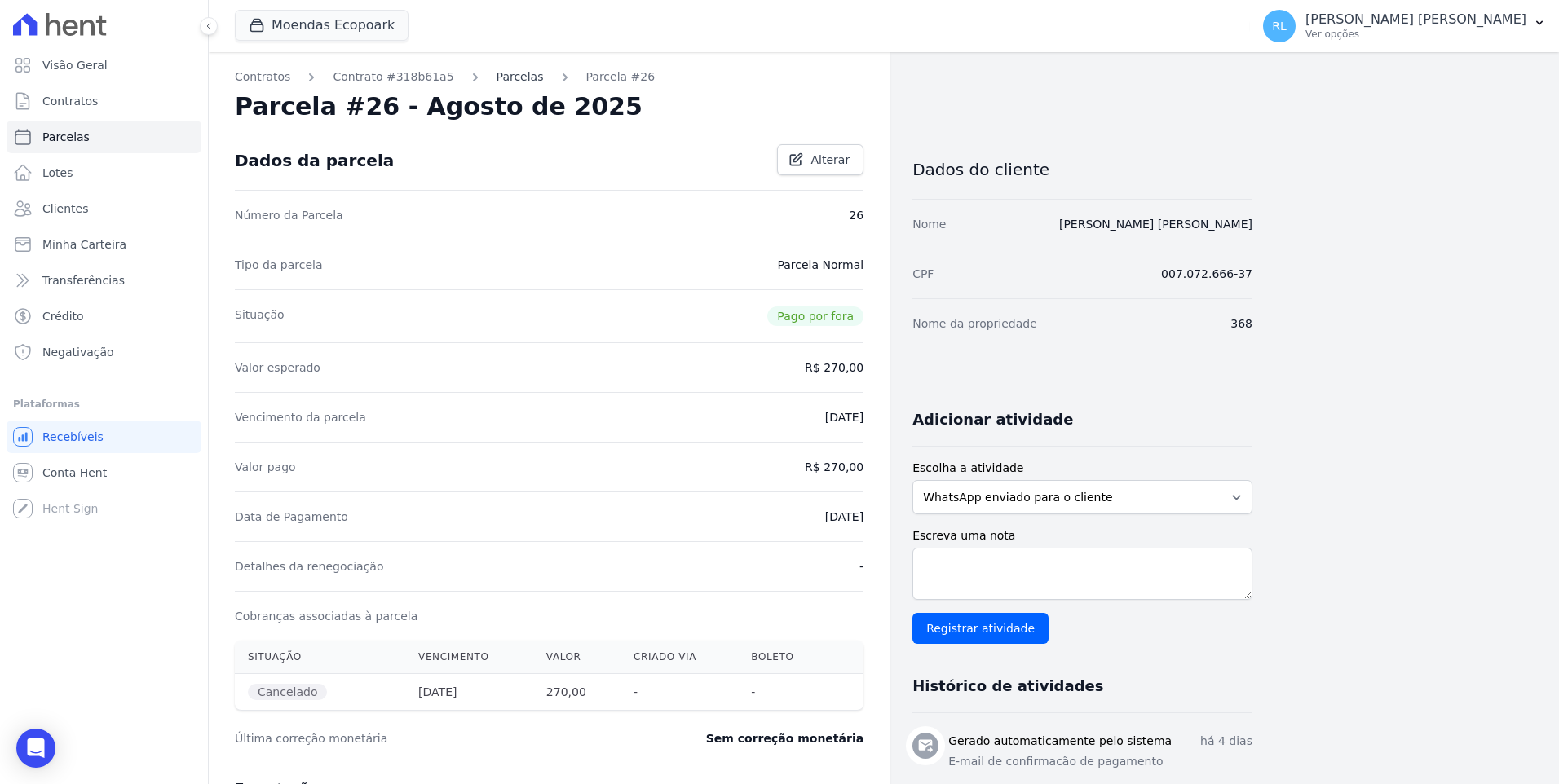
click at [498, 80] on link "Parcelas" at bounding box center [520, 77] width 48 height 18
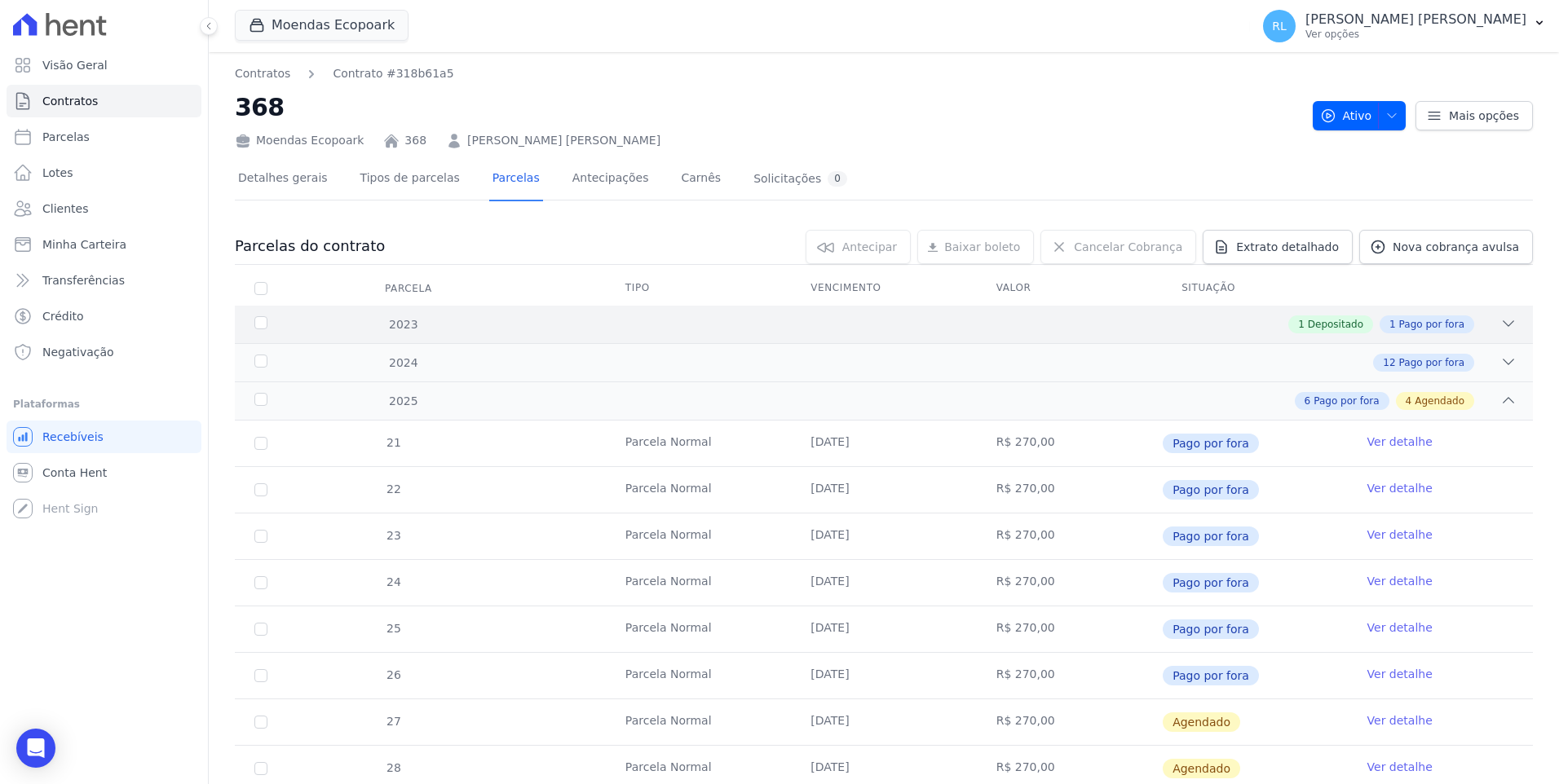
click at [1504, 314] on div "2023 1 Depositado 1 Pago por fora" at bounding box center [883, 324] width 1298 height 38
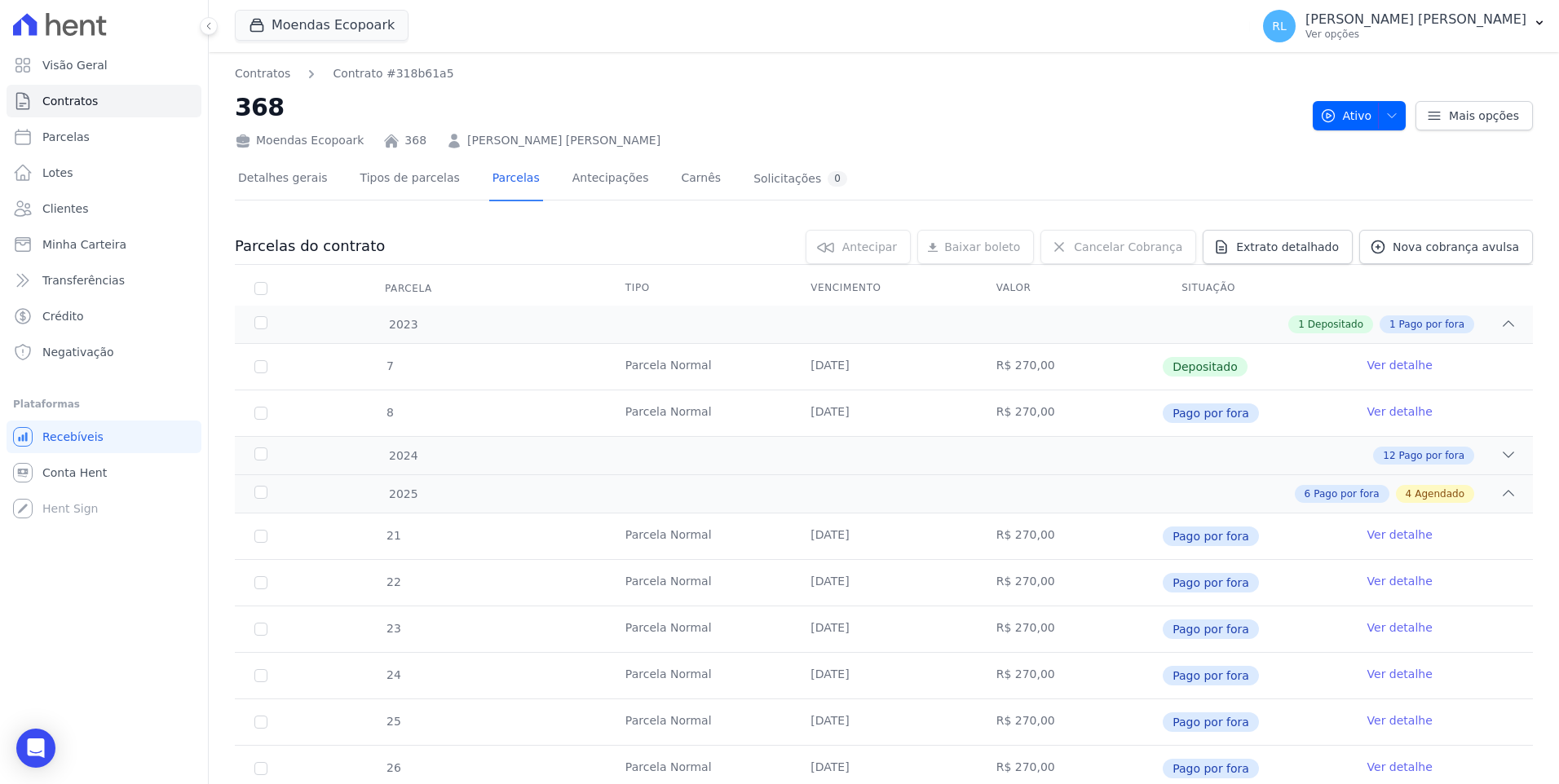
click at [1387, 369] on link "Ver detalhe" at bounding box center [1400, 365] width 65 height 17
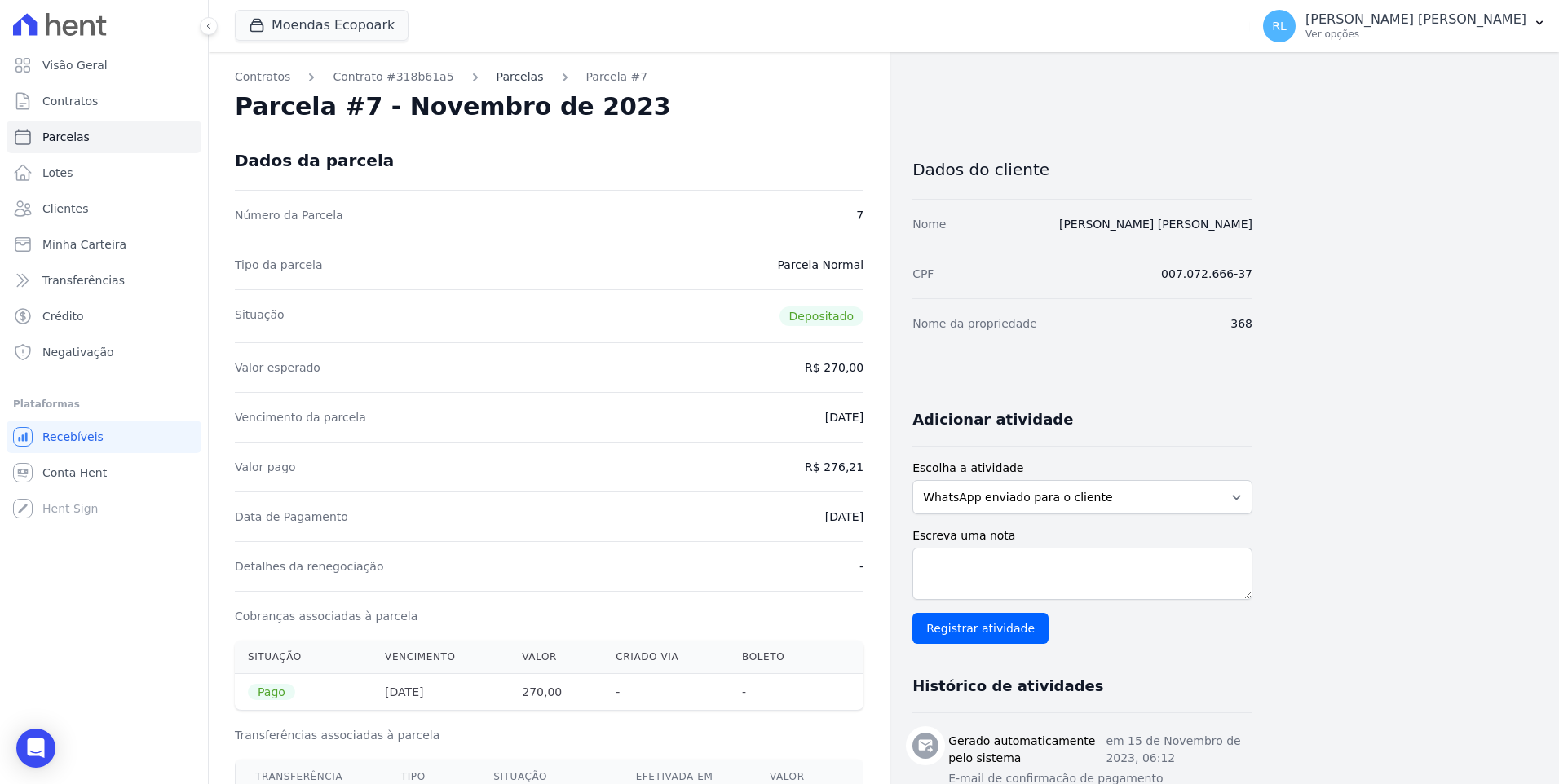
click at [496, 83] on link "Parcelas" at bounding box center [520, 77] width 48 height 18
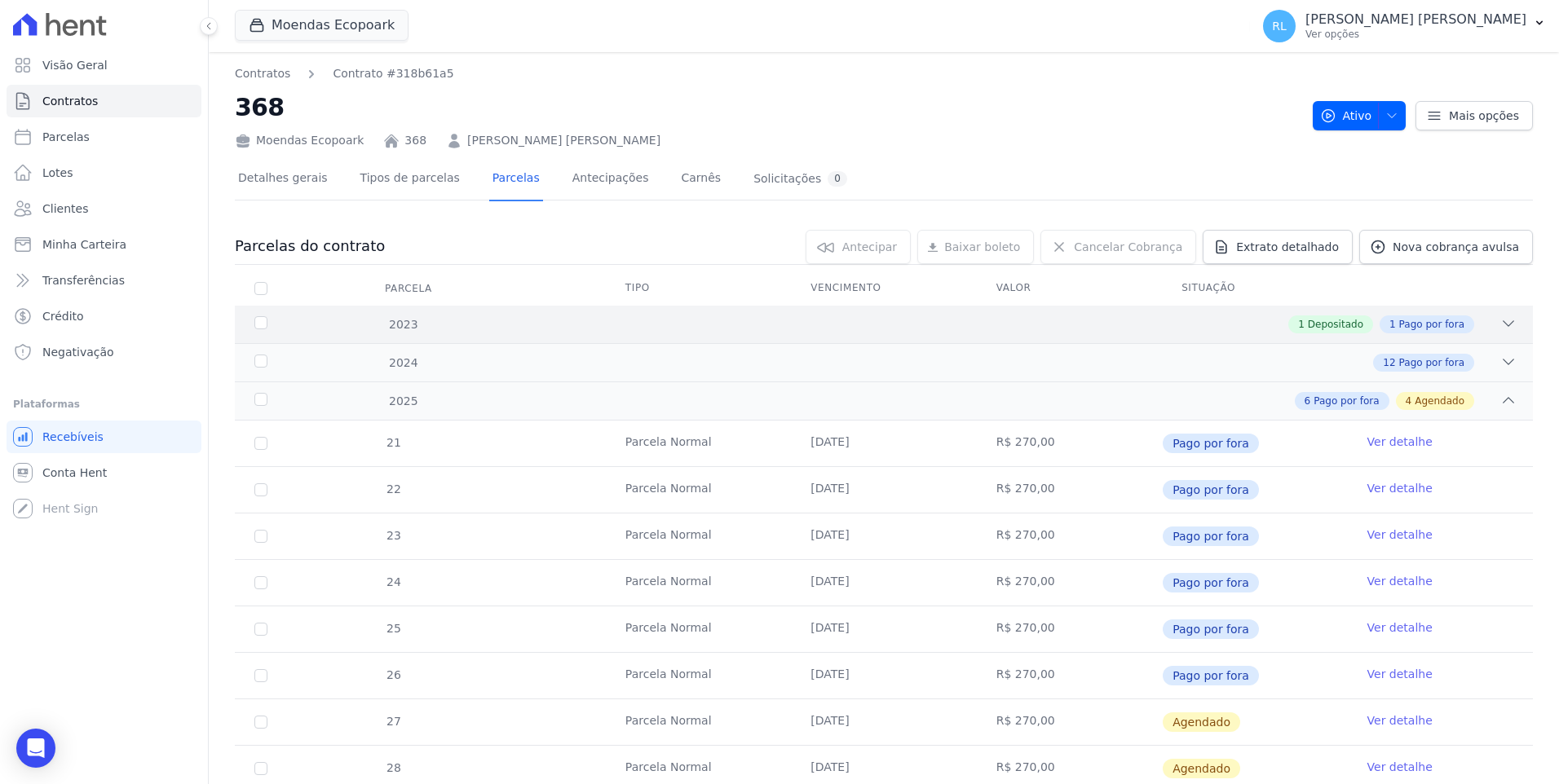
click at [1500, 328] on icon at bounding box center [1508, 324] width 17 height 17
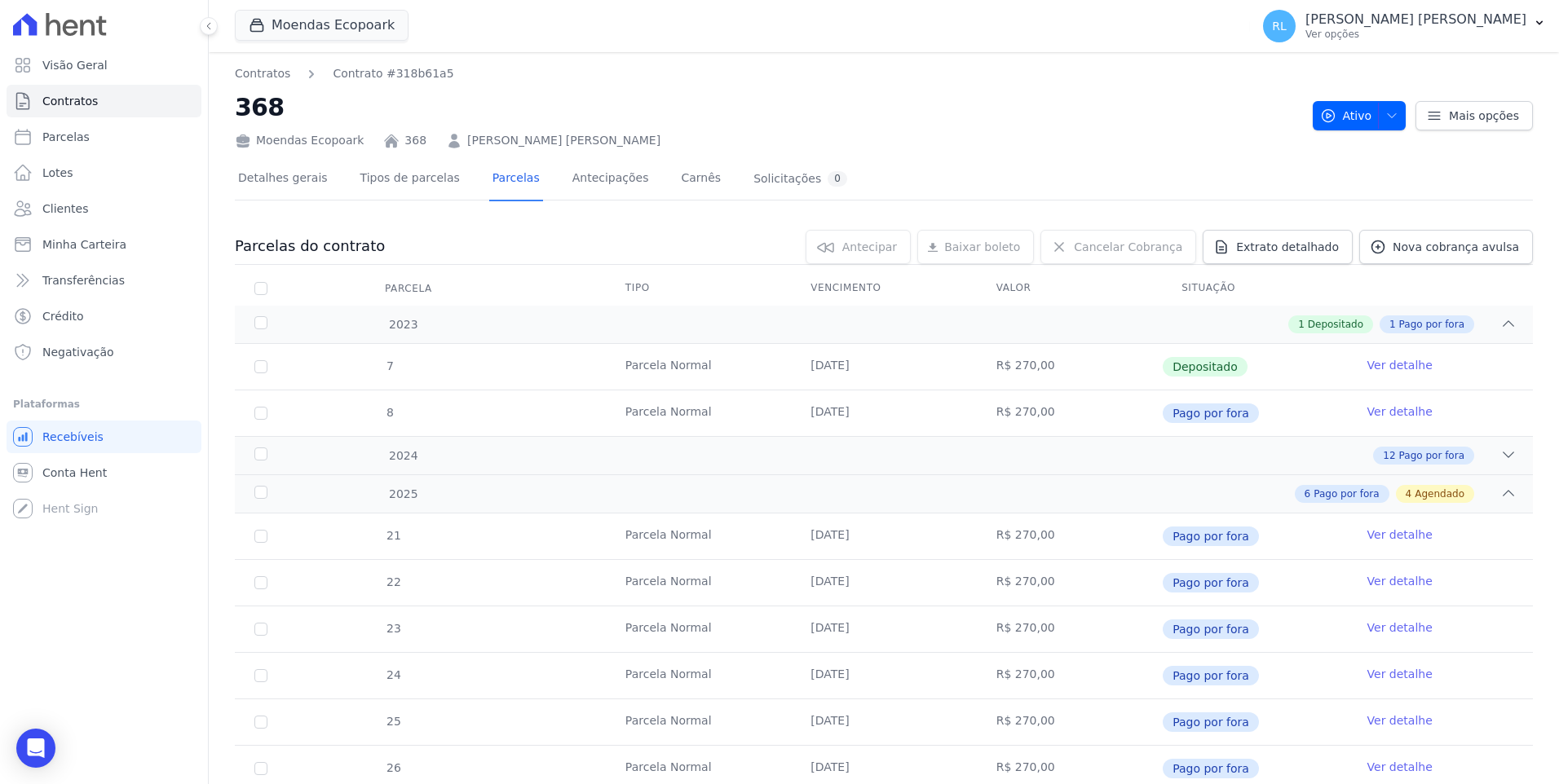
click at [1381, 416] on link "Ver detalhe" at bounding box center [1400, 412] width 65 height 17
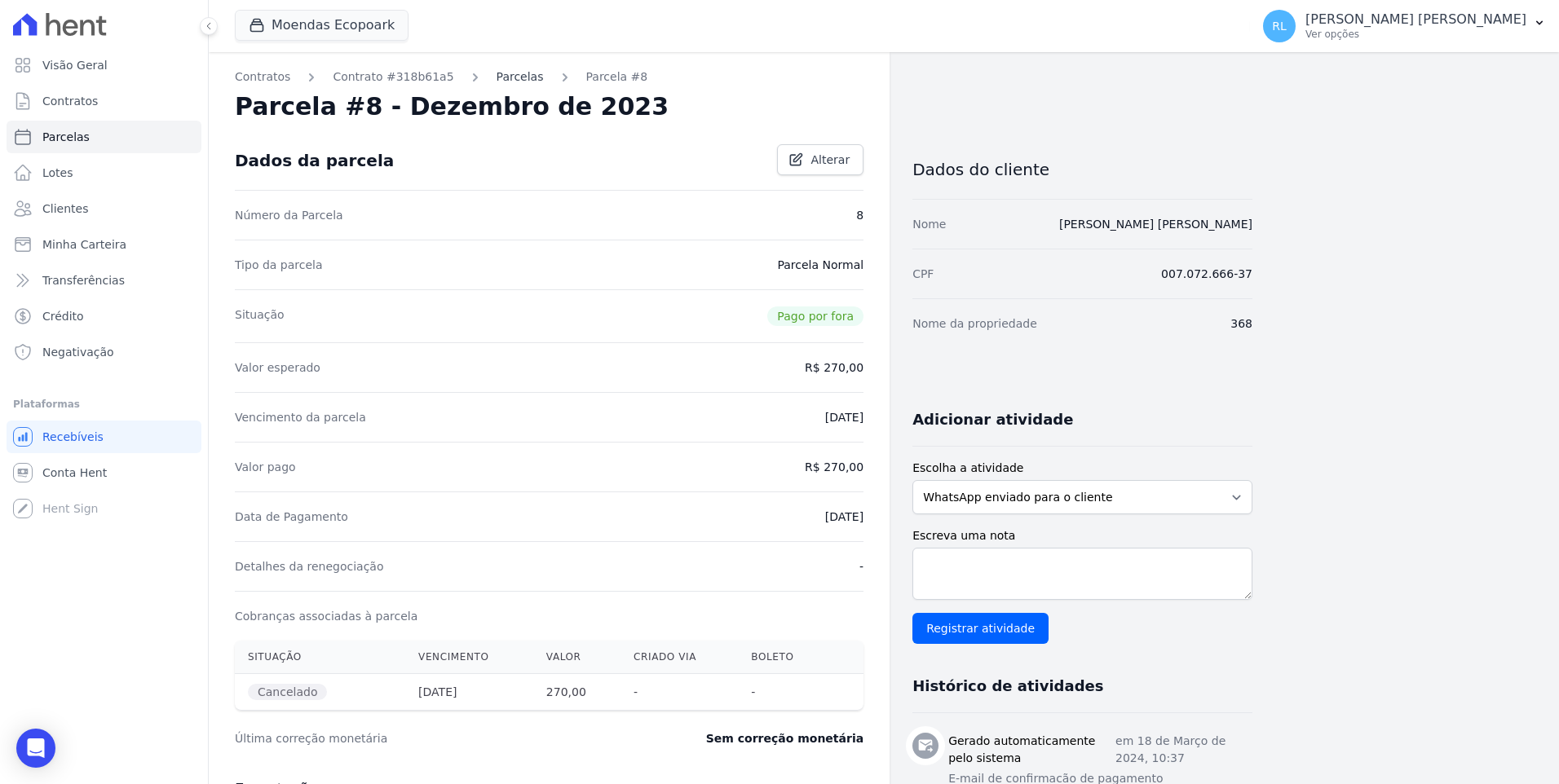
click at [496, 72] on link "Parcelas" at bounding box center [520, 77] width 48 height 18
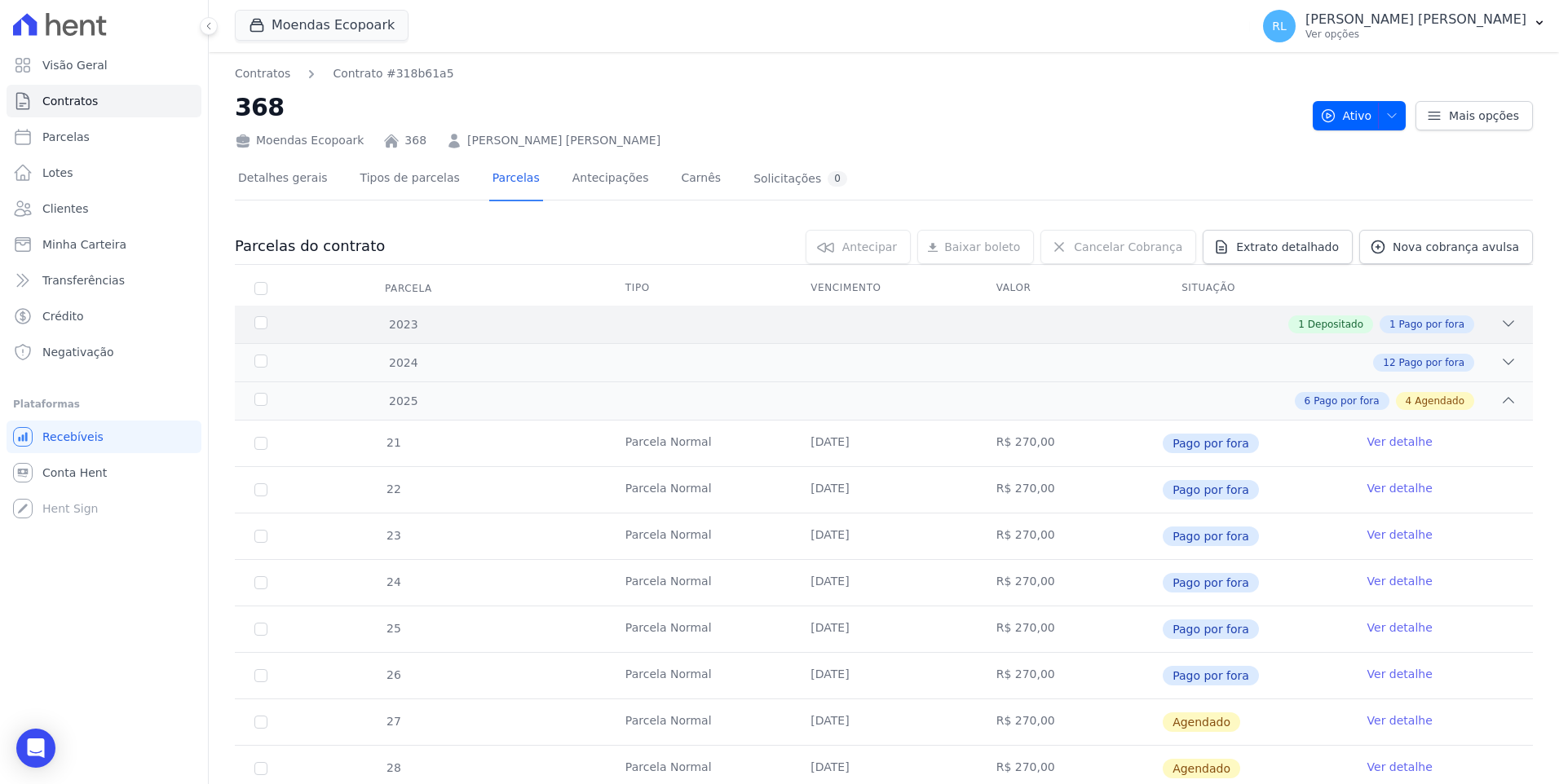
click at [1500, 317] on icon at bounding box center [1508, 324] width 17 height 17
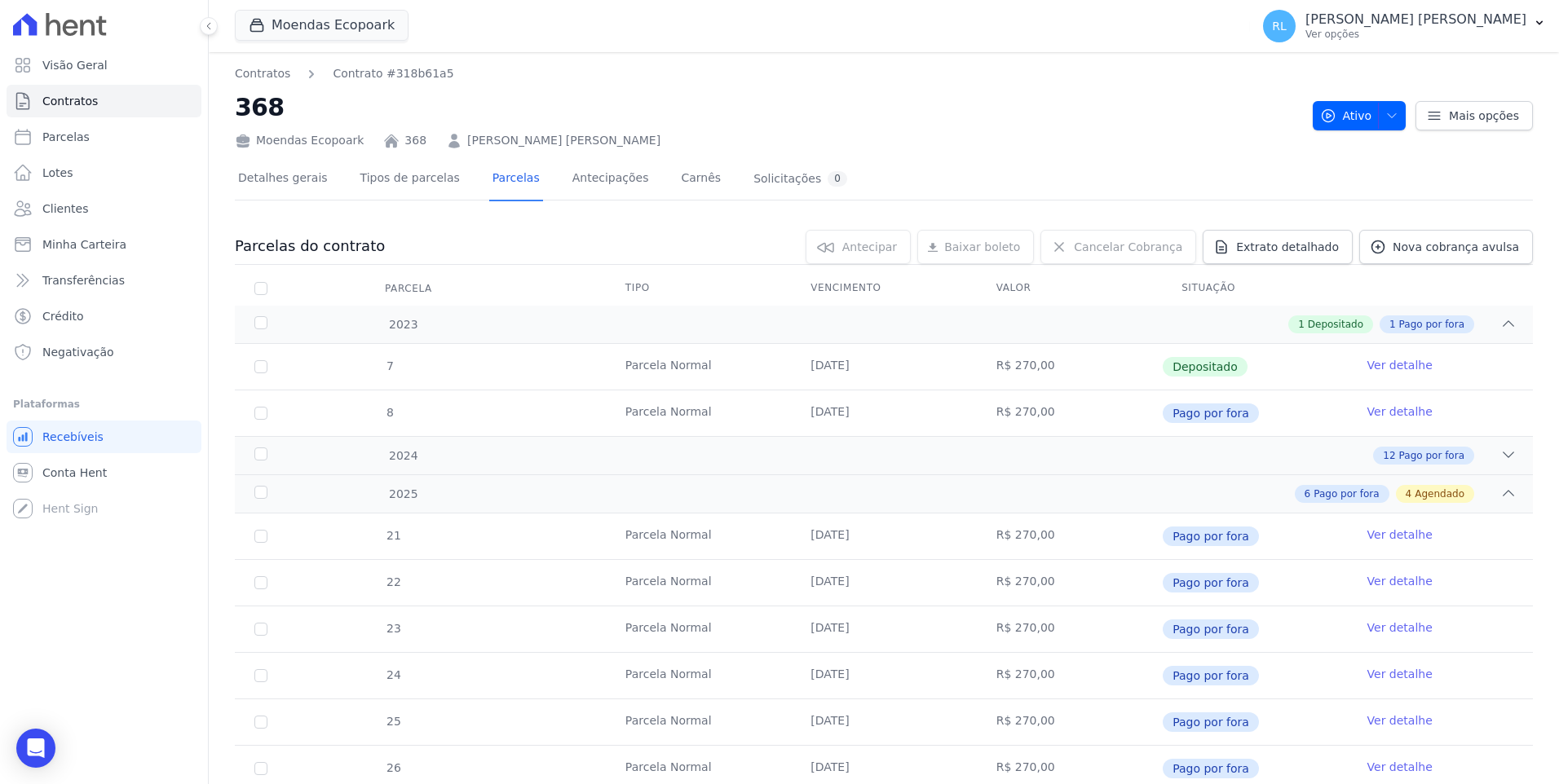
click at [1380, 408] on link "Ver detalhe" at bounding box center [1400, 412] width 65 height 17
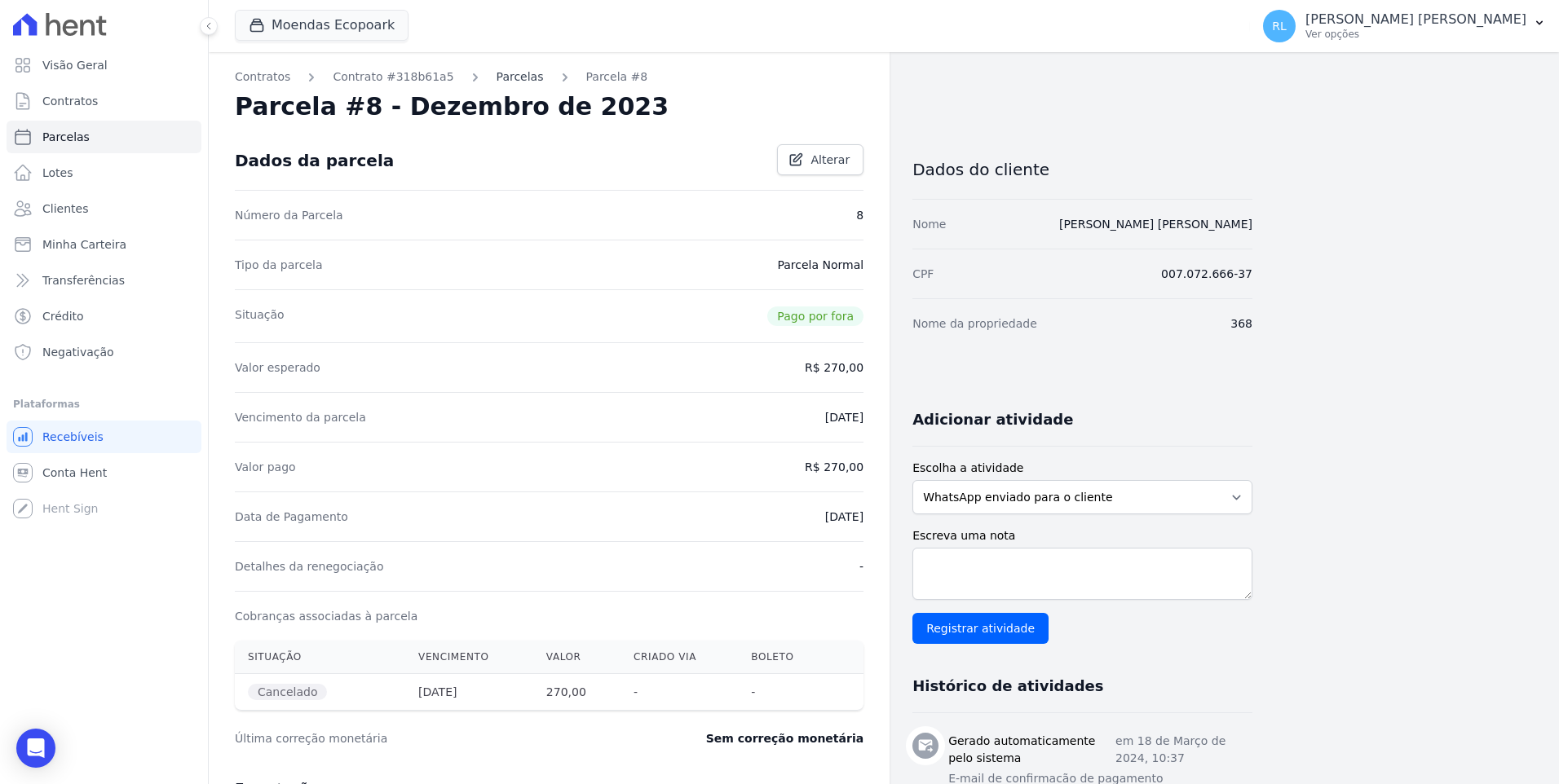
click at [497, 83] on link "Parcelas" at bounding box center [520, 77] width 48 height 18
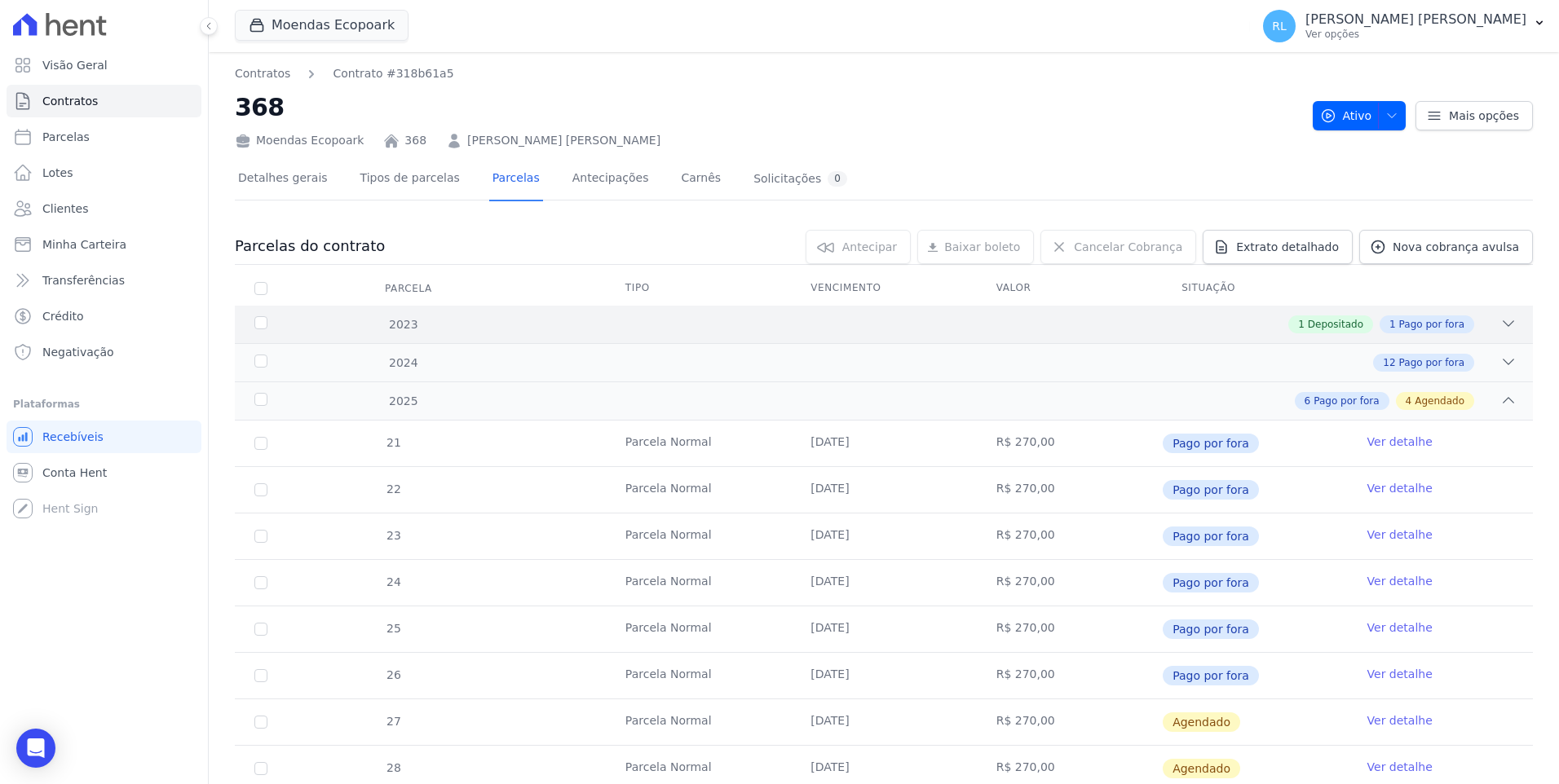
click at [1503, 322] on icon at bounding box center [1508, 324] width 11 height 5
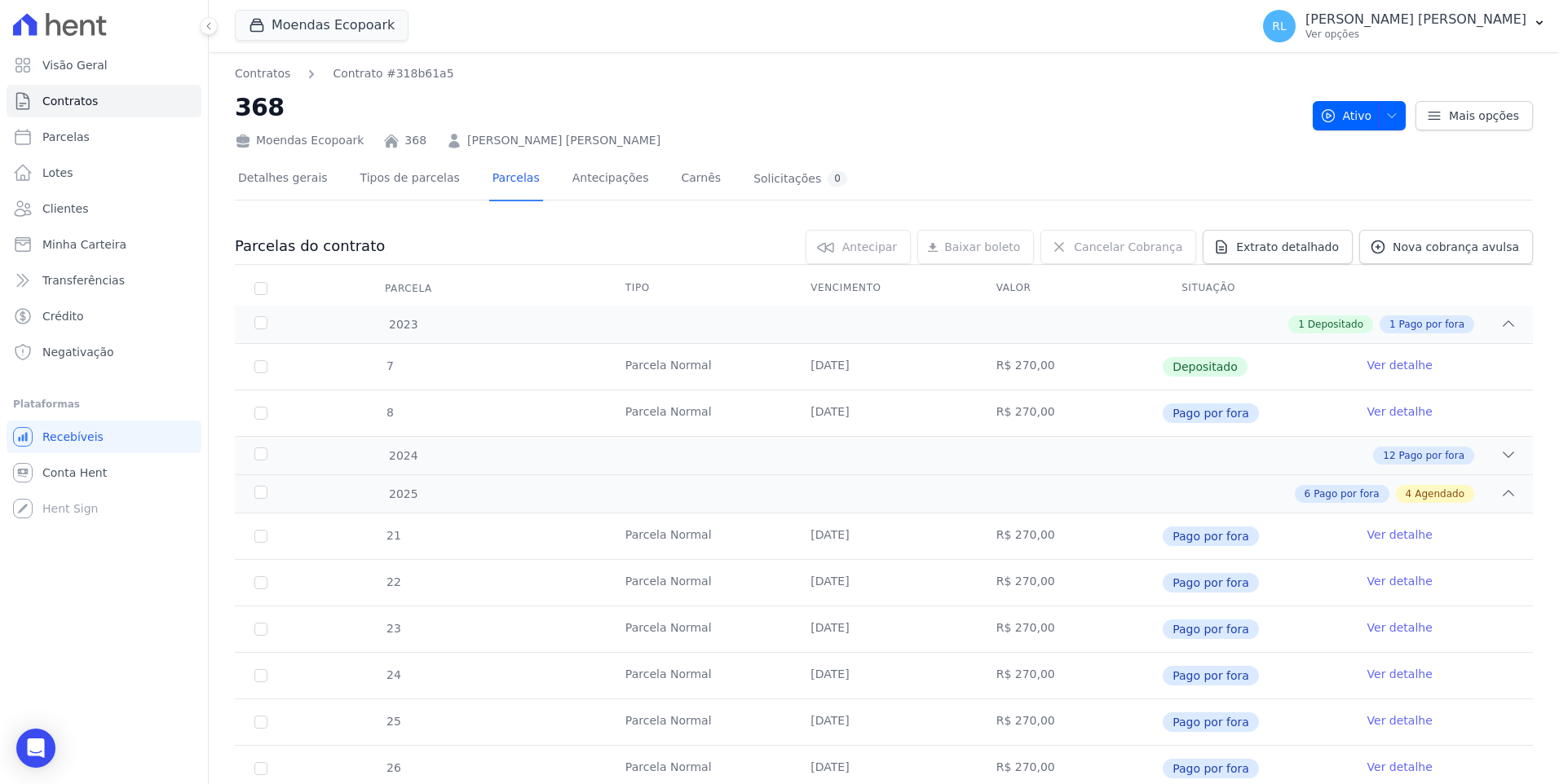
click at [1388, 369] on link "Ver detalhe" at bounding box center [1400, 365] width 65 height 17
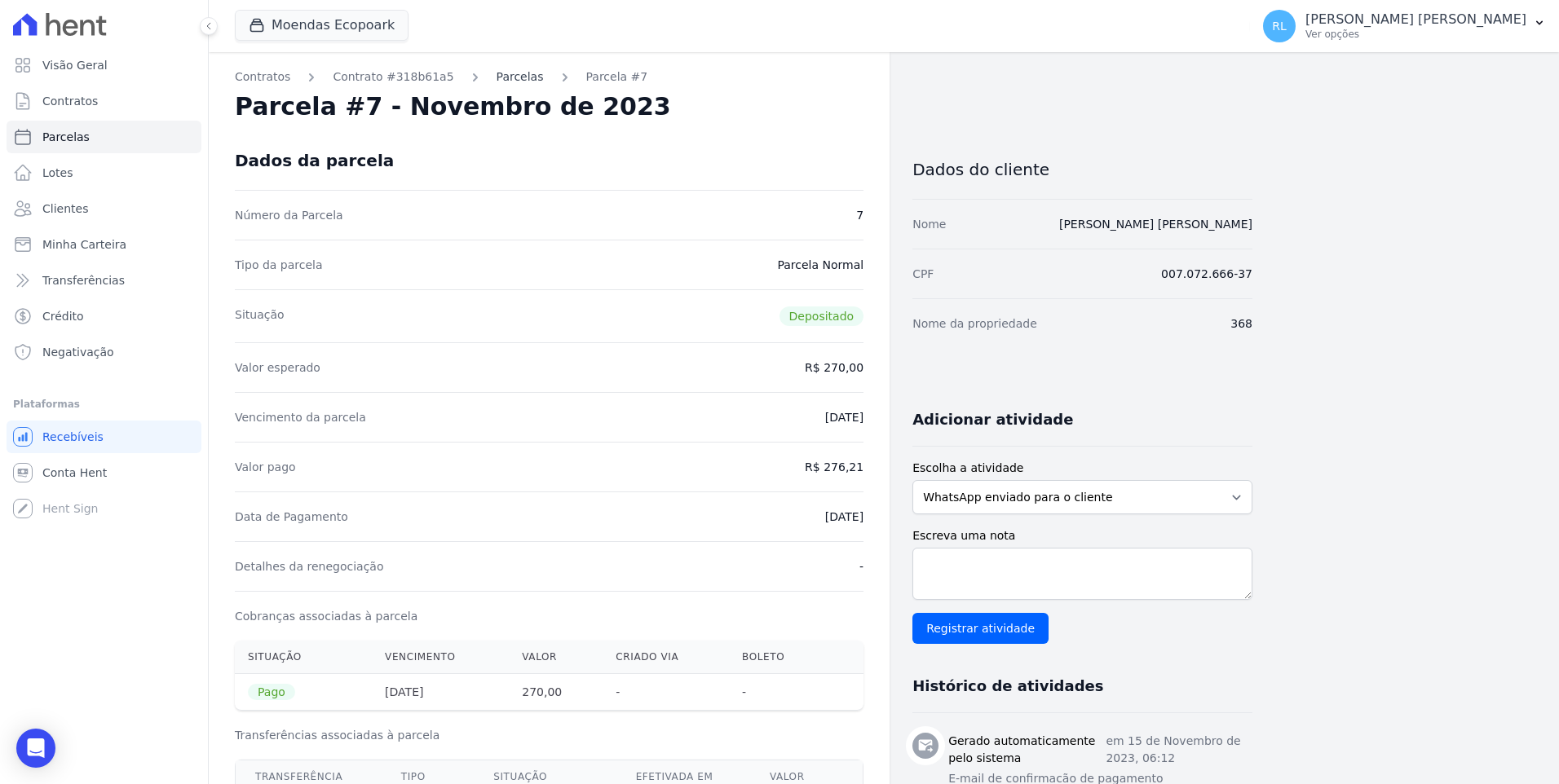
click at [496, 75] on link "Parcelas" at bounding box center [520, 77] width 48 height 18
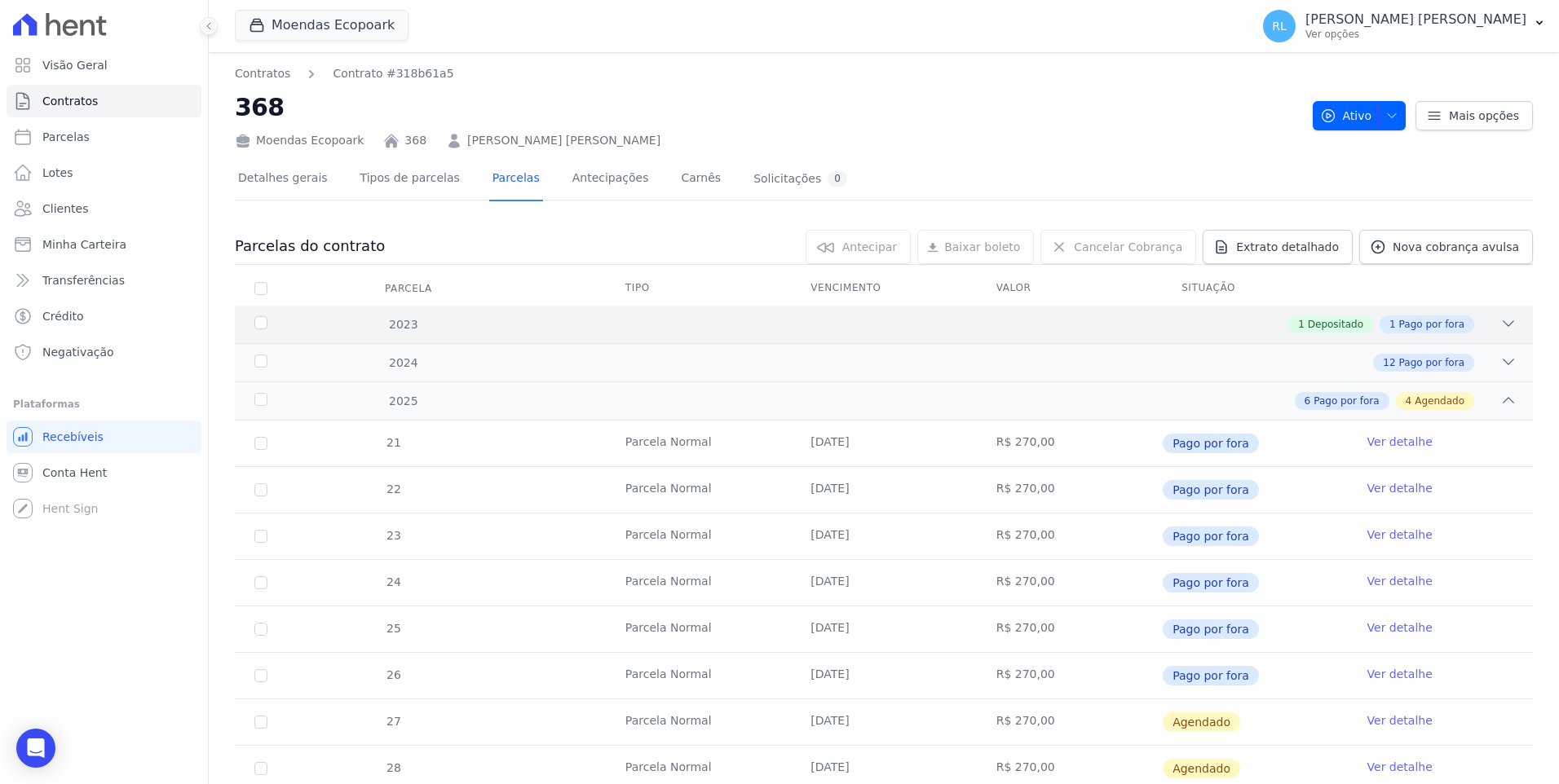
click at [1500, 315] on icon at bounding box center [1508, 324] width 17 height 17
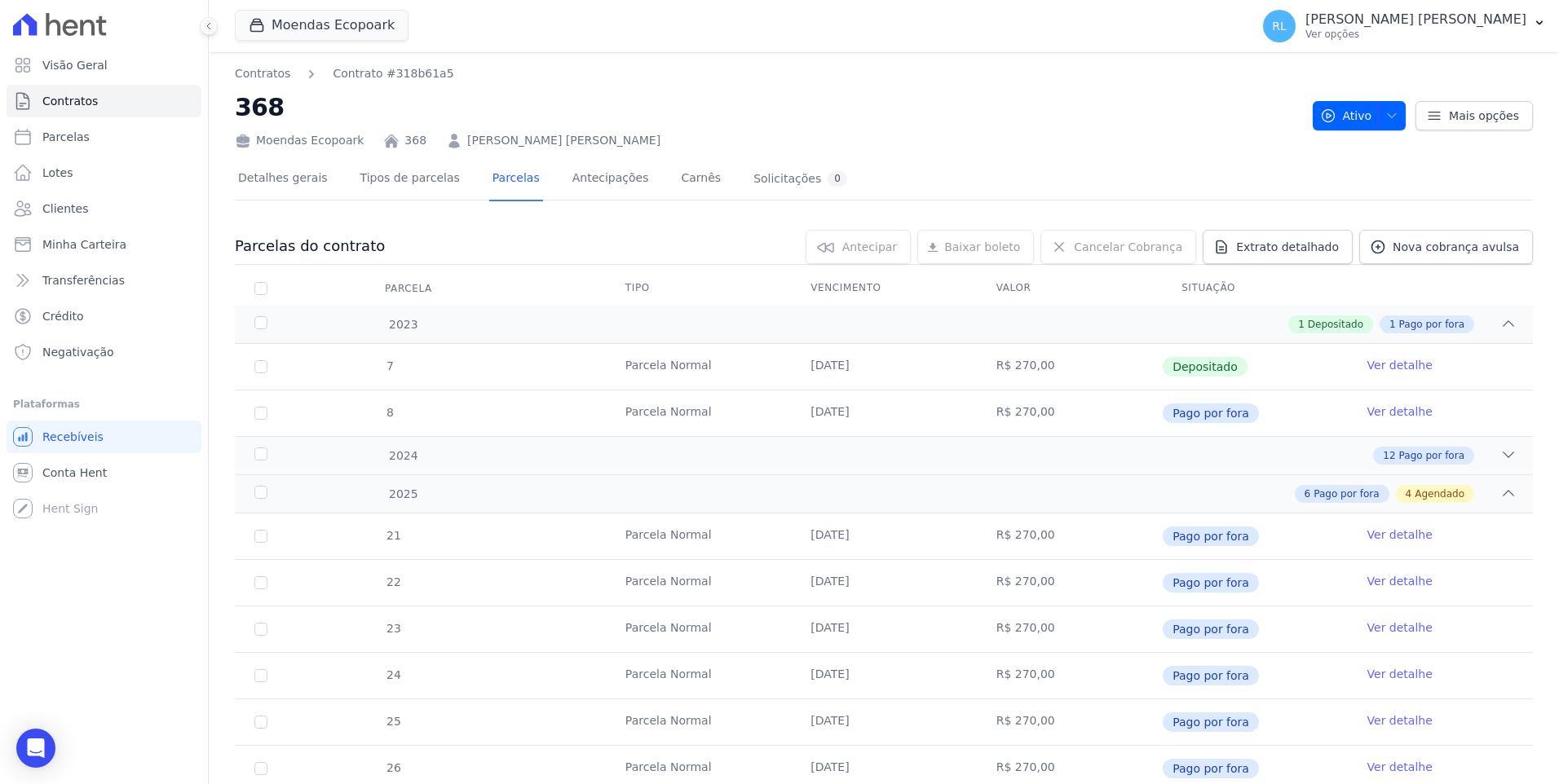
click at [1396, 409] on link "Ver detalhe" at bounding box center [1400, 412] width 65 height 17
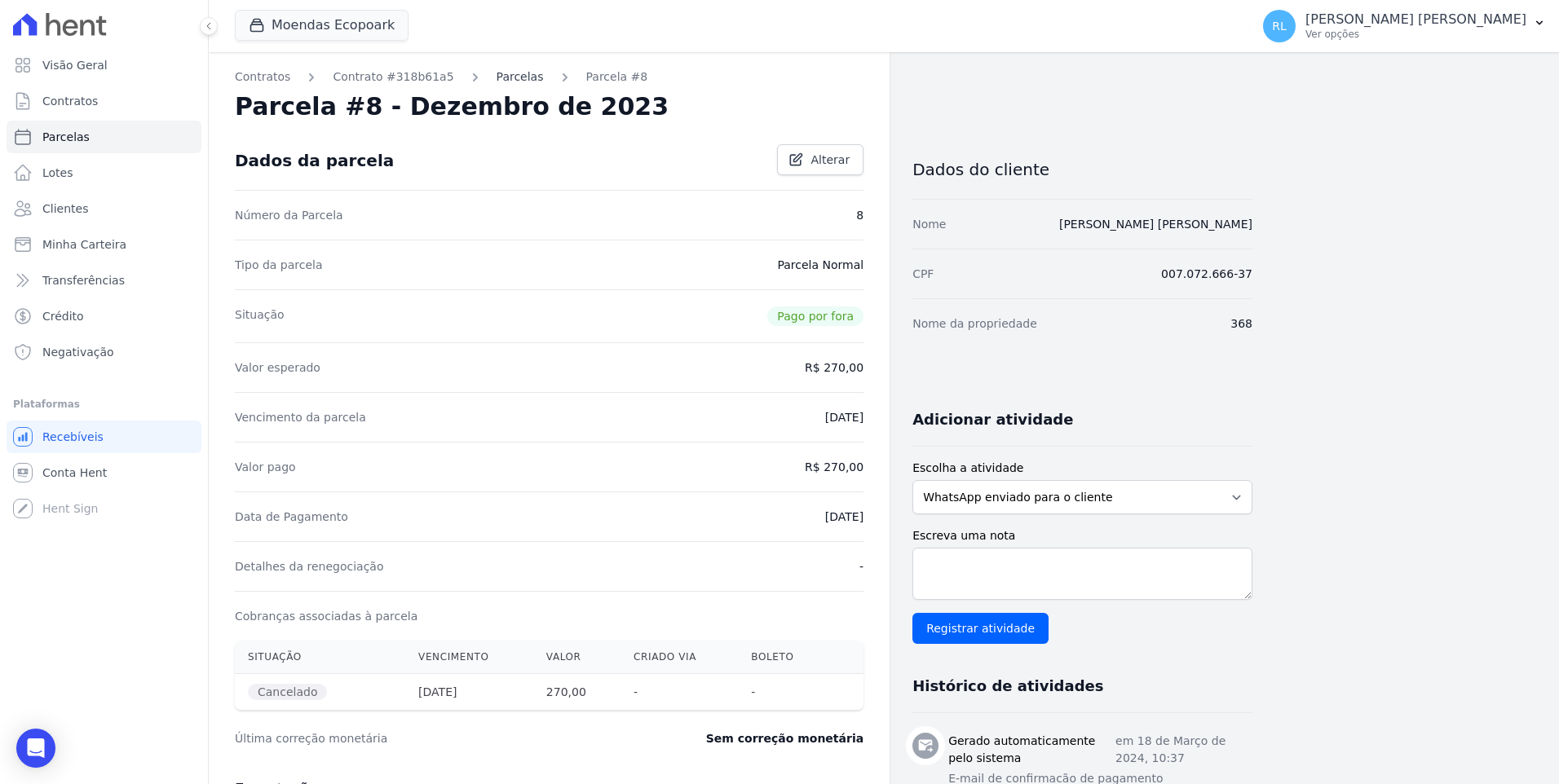
click at [496, 76] on link "Parcelas" at bounding box center [520, 77] width 48 height 18
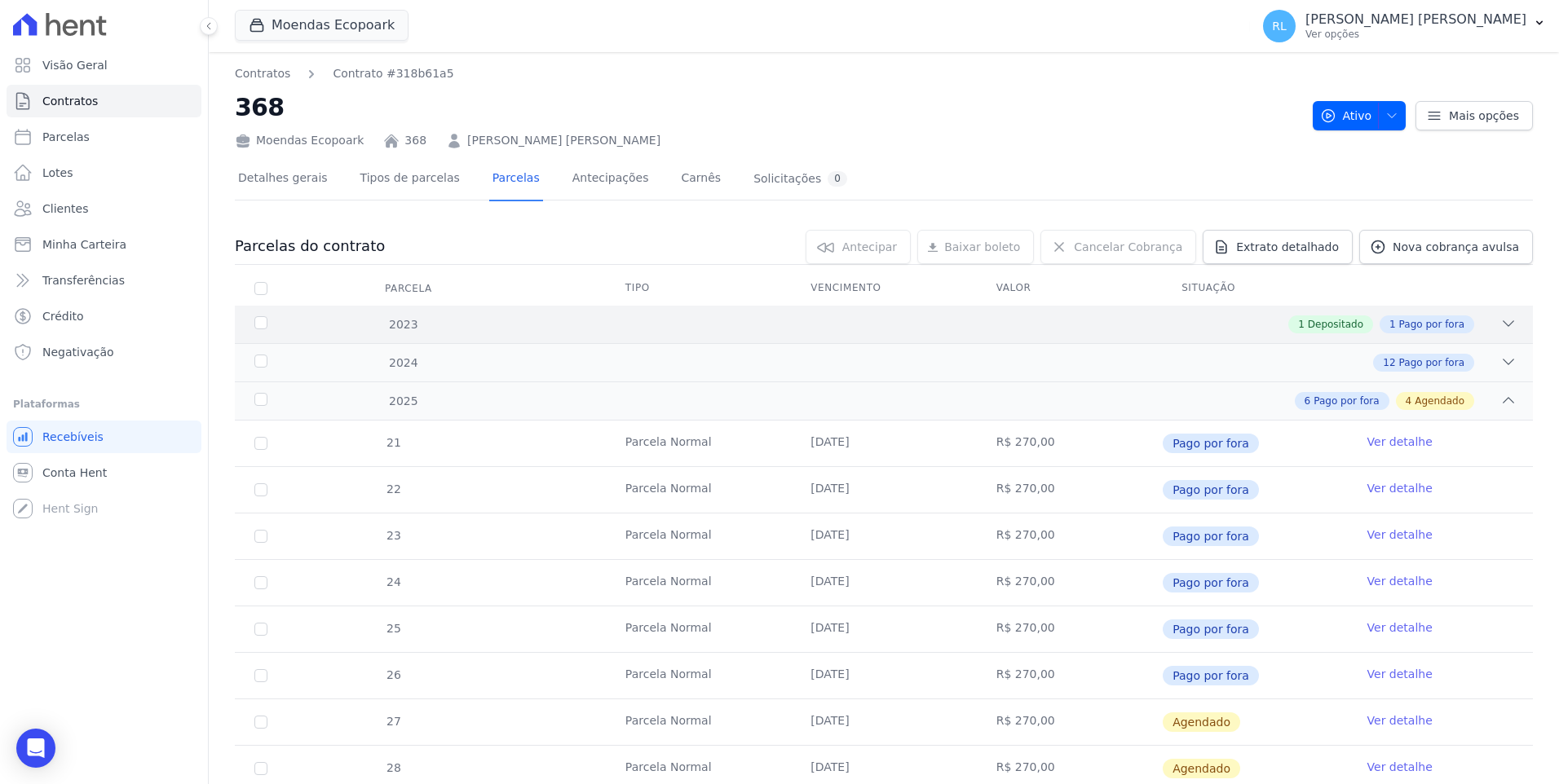
click at [1500, 330] on icon at bounding box center [1508, 324] width 17 height 17
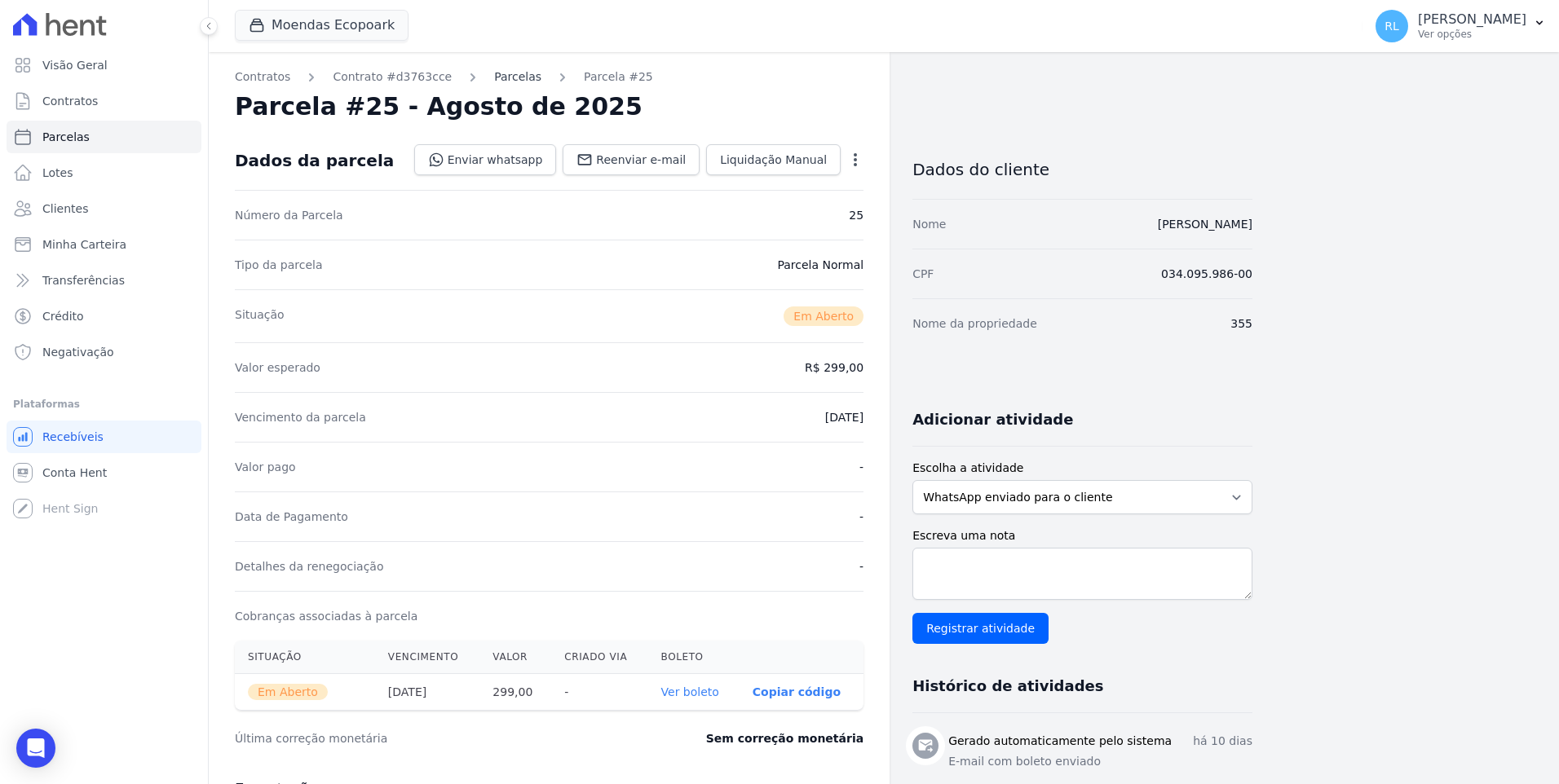
click at [494, 79] on link "Parcelas" at bounding box center [517, 77] width 48 height 18
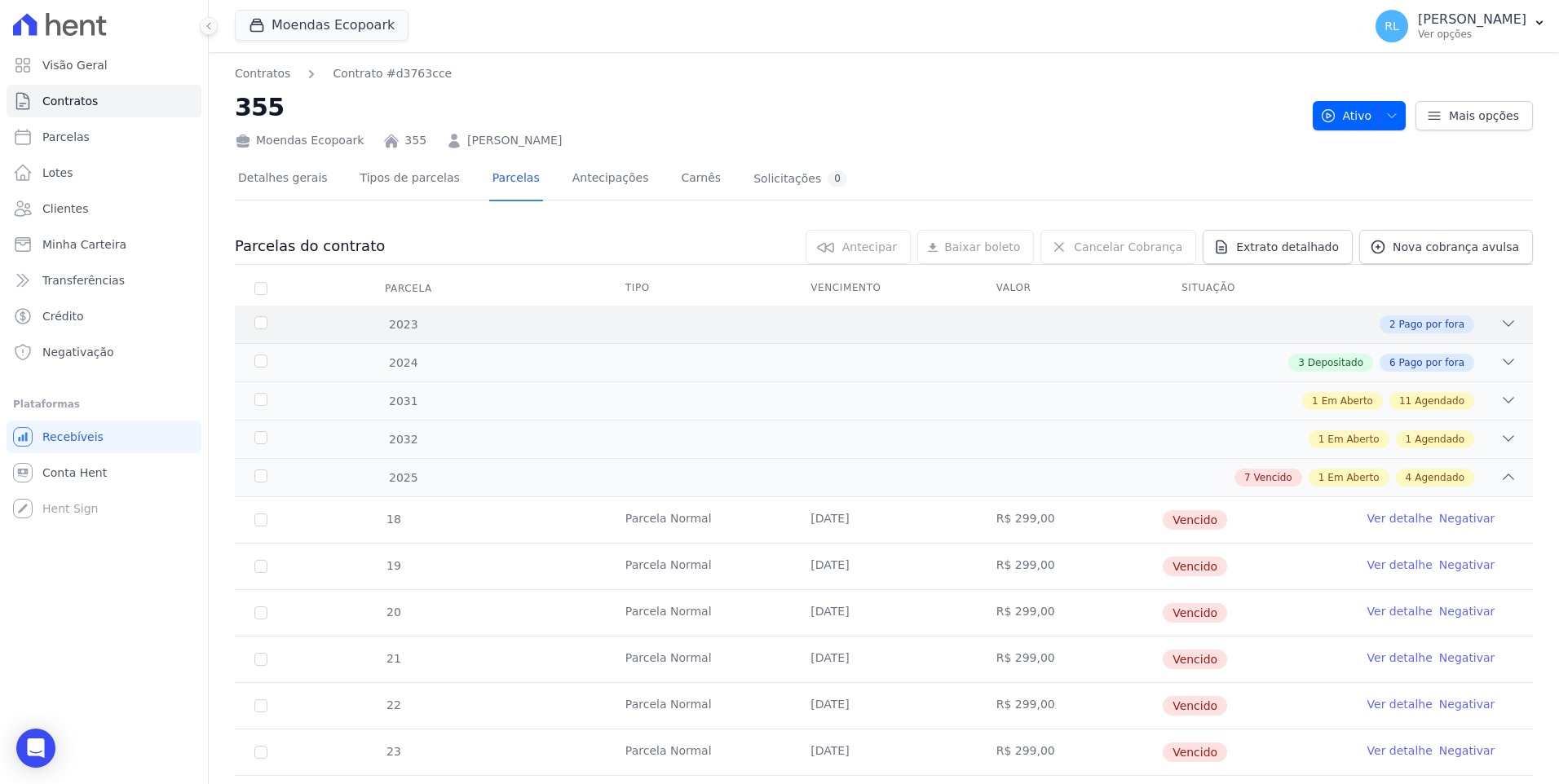
click at [1500, 318] on icon at bounding box center [1508, 324] width 17 height 17
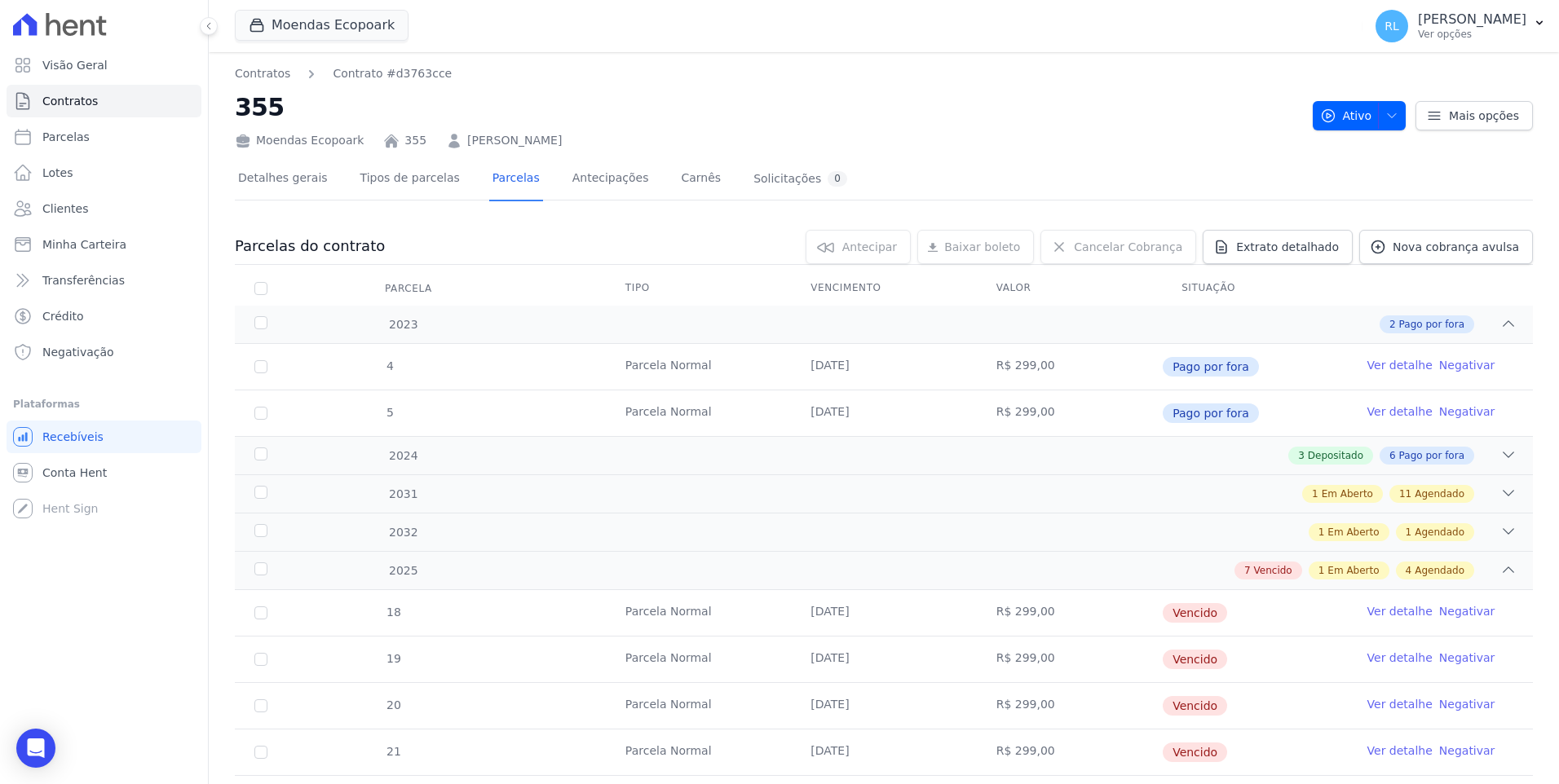
click at [1439, 365] on link "Negativar" at bounding box center [1466, 365] width 56 height 13
